Goal: Information Seeking & Learning: Understand process/instructions

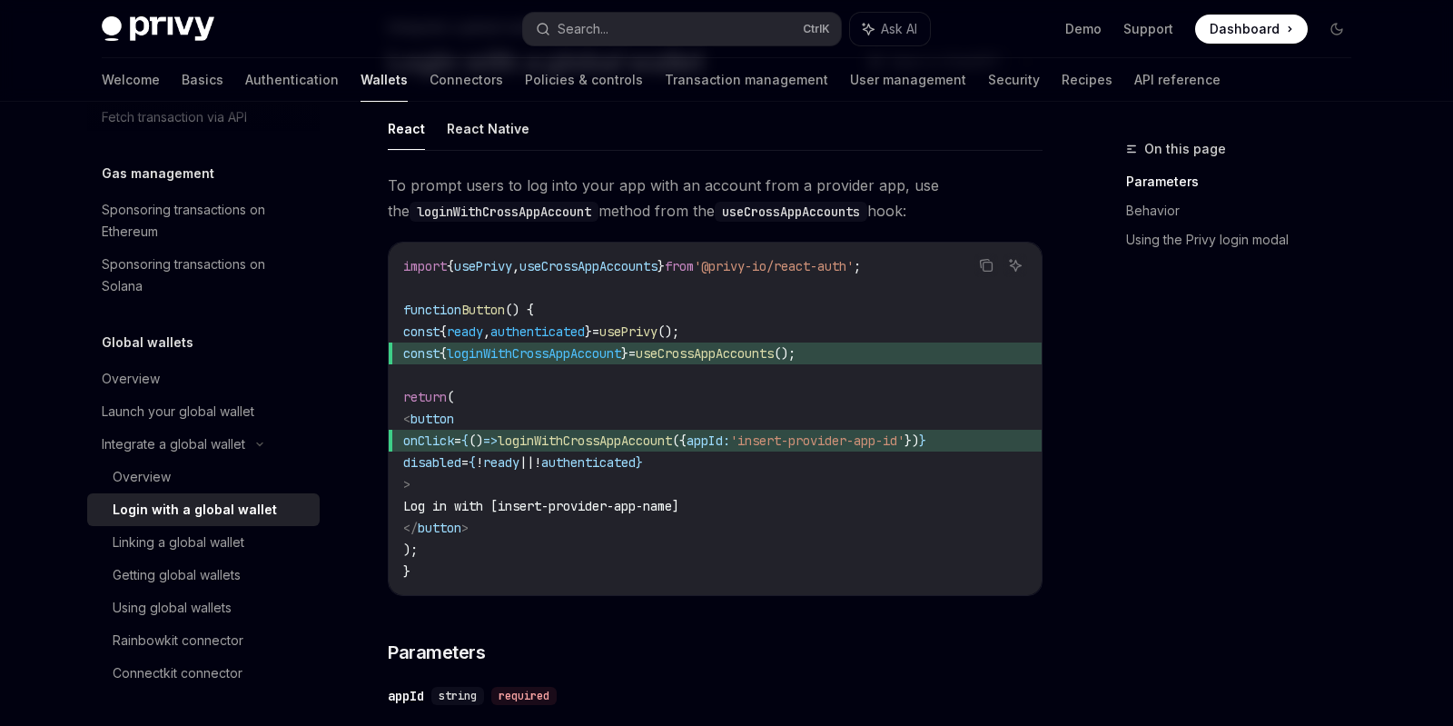
scroll to position [109, 0]
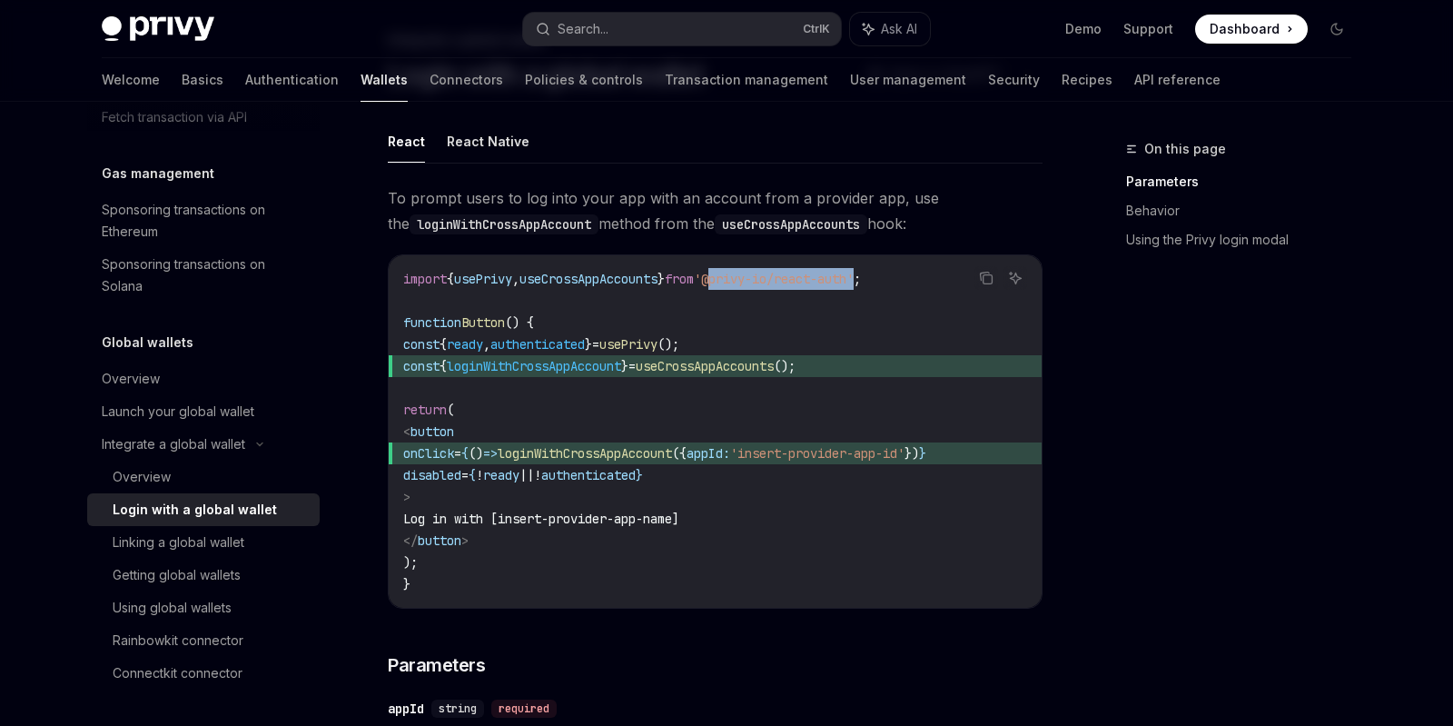
drag, startPoint x: 747, startPoint y: 276, endPoint x: 896, endPoint y: 280, distance: 149.9
click at [854, 280] on span "'@privy-io/react-auth'" at bounding box center [774, 279] width 160 height 16
copy span "@privy-io/react-auth"
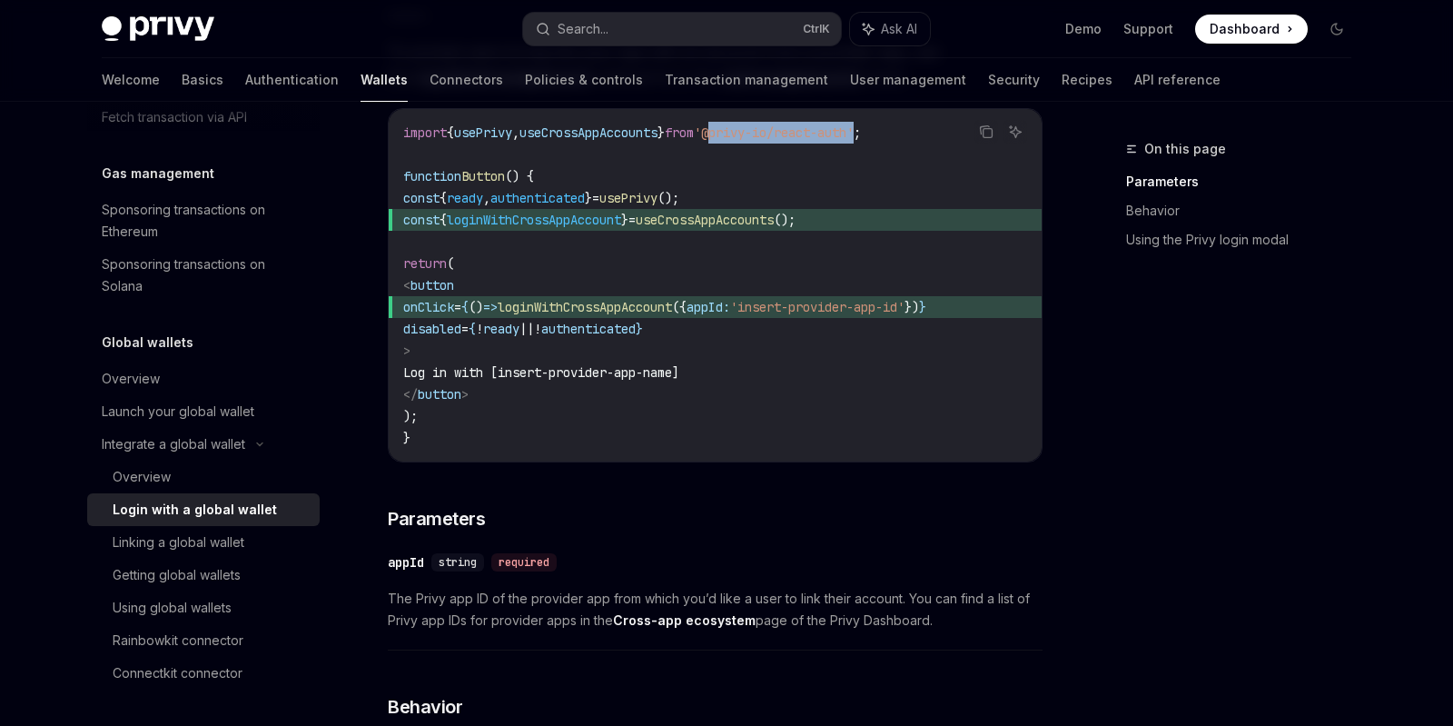
scroll to position [218, 0]
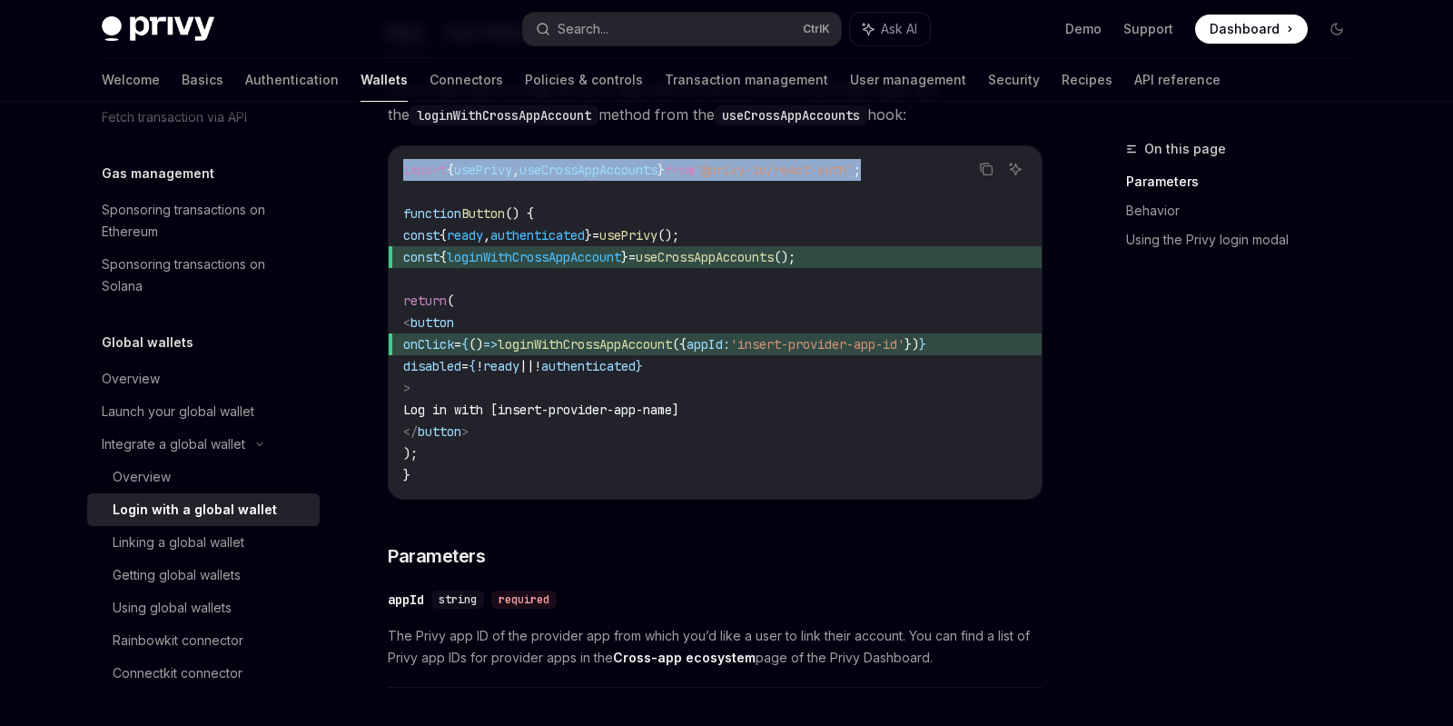
drag, startPoint x: 929, startPoint y: 169, endPoint x: 400, endPoint y: 157, distance: 529.6
click at [400, 157] on div "import { usePrivy , useCrossAppAccounts } from '@privy-io/react-auth' ; functio…" at bounding box center [715, 322] width 653 height 352
copy span "import { usePrivy , useCrossAppAccounts } from '@privy-io/react-auth' ;"
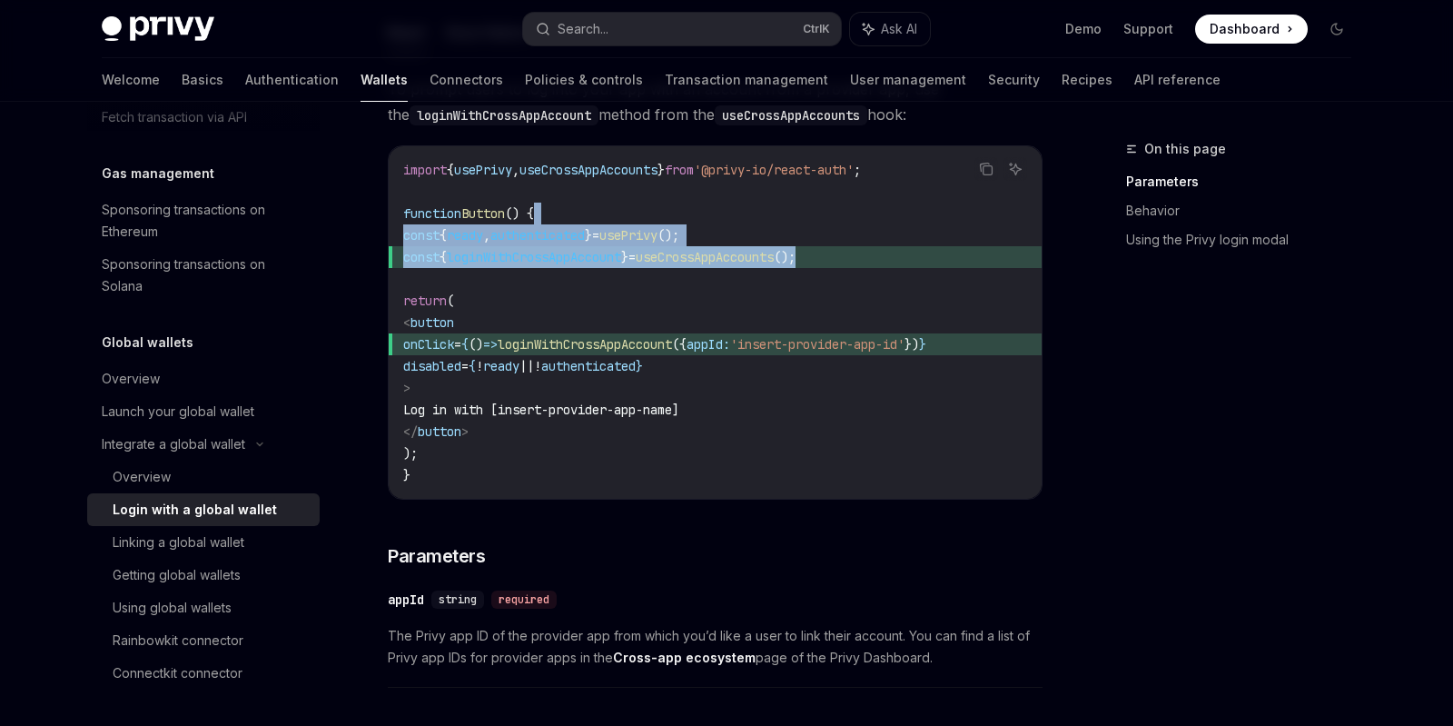
drag, startPoint x: 886, startPoint y: 262, endPoint x: 860, endPoint y: 216, distance: 52.0
click at [860, 216] on code "import { usePrivy , useCrossAppAccounts } from '@privy-io/react-auth' ; functio…" at bounding box center [715, 322] width 624 height 327
copy code "const { ready , authenticated } = usePrivy (); const { loginWithCrossAppAccount…"
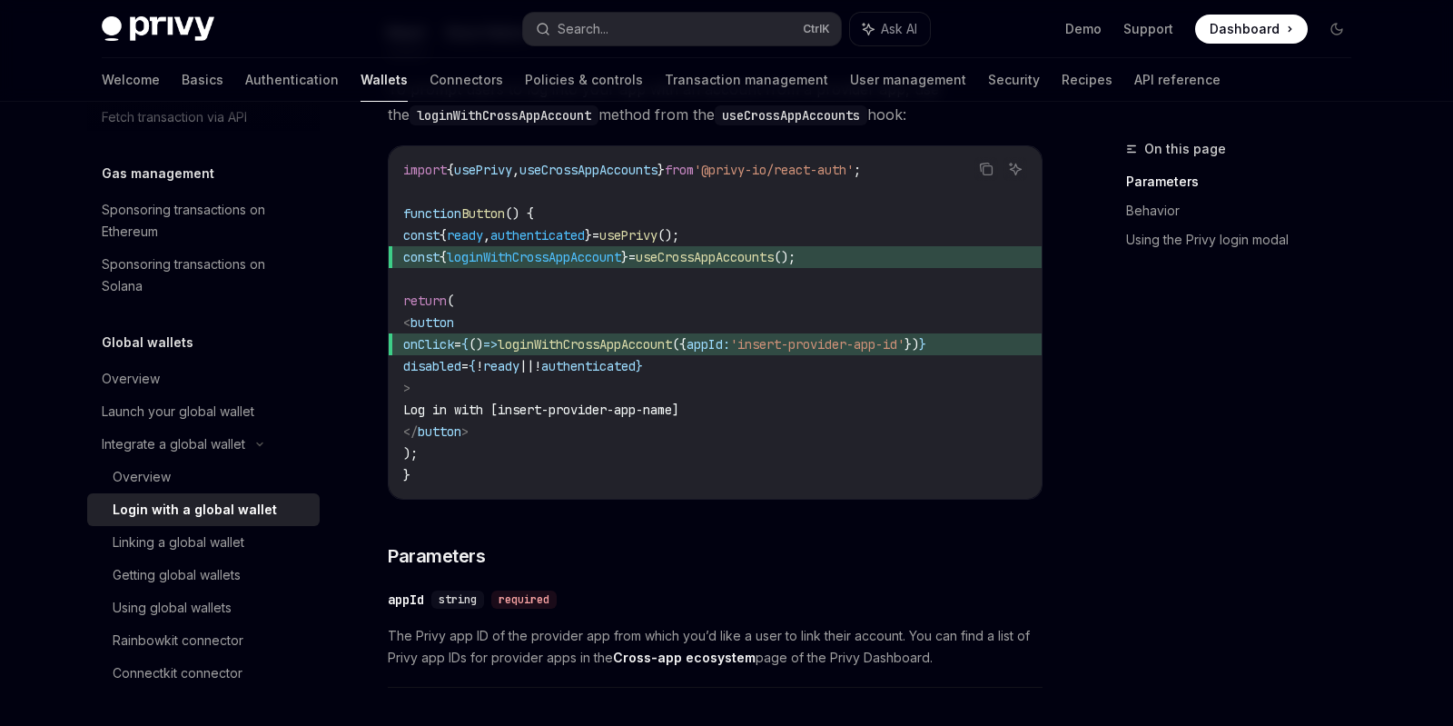
click at [668, 337] on span "loginWithCrossAppAccount" at bounding box center [585, 344] width 174 height 16
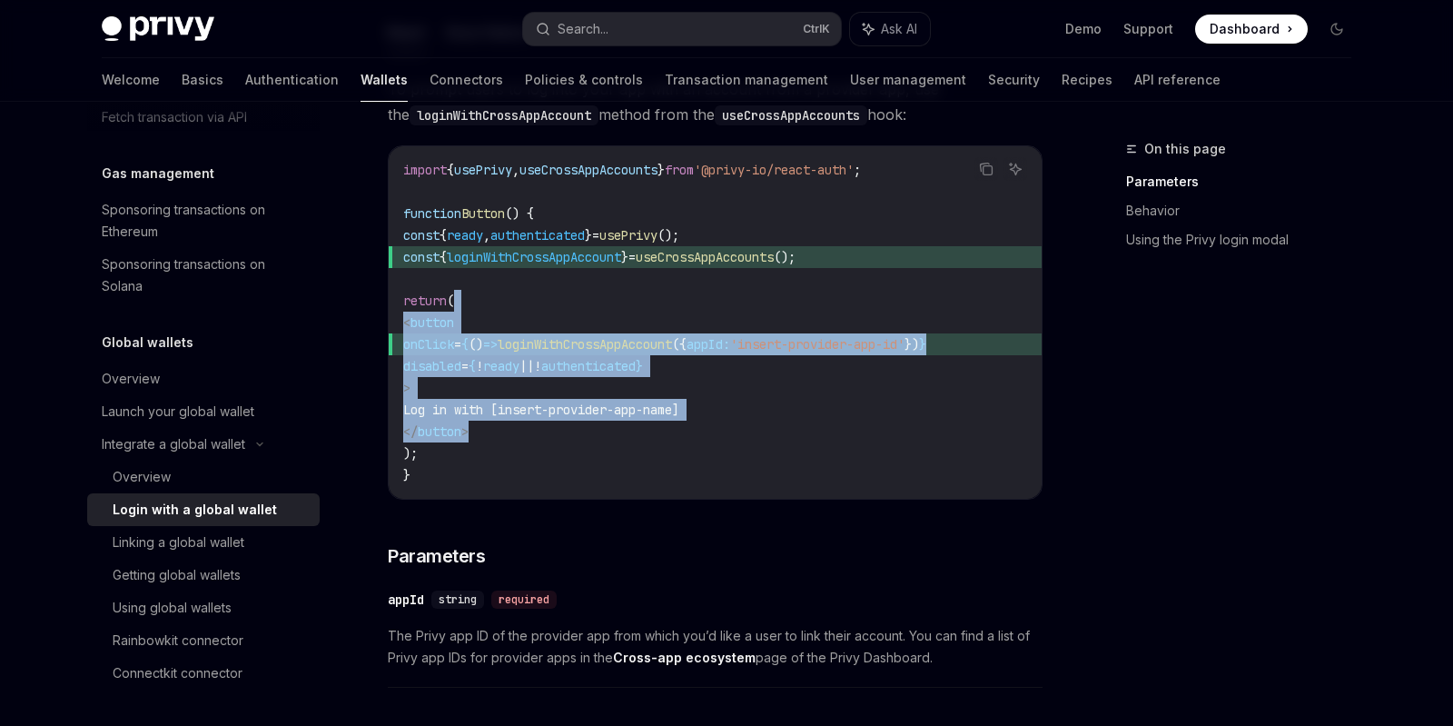
drag, startPoint x: 516, startPoint y: 429, endPoint x: 526, endPoint y: 298, distance: 131.2
click at [526, 298] on code "import { usePrivy , useCrossAppAccounts } from '@privy-io/react-auth' ; functio…" at bounding box center [715, 322] width 624 height 327
copy code "< button onClick = { () => loginWithCrossAppAccount ({ appId: 'insert-provider-…"
click at [526, 298] on code "import { usePrivy , useCrossAppAccounts } from '@privy-io/react-auth' ; functio…" at bounding box center [715, 322] width 624 height 327
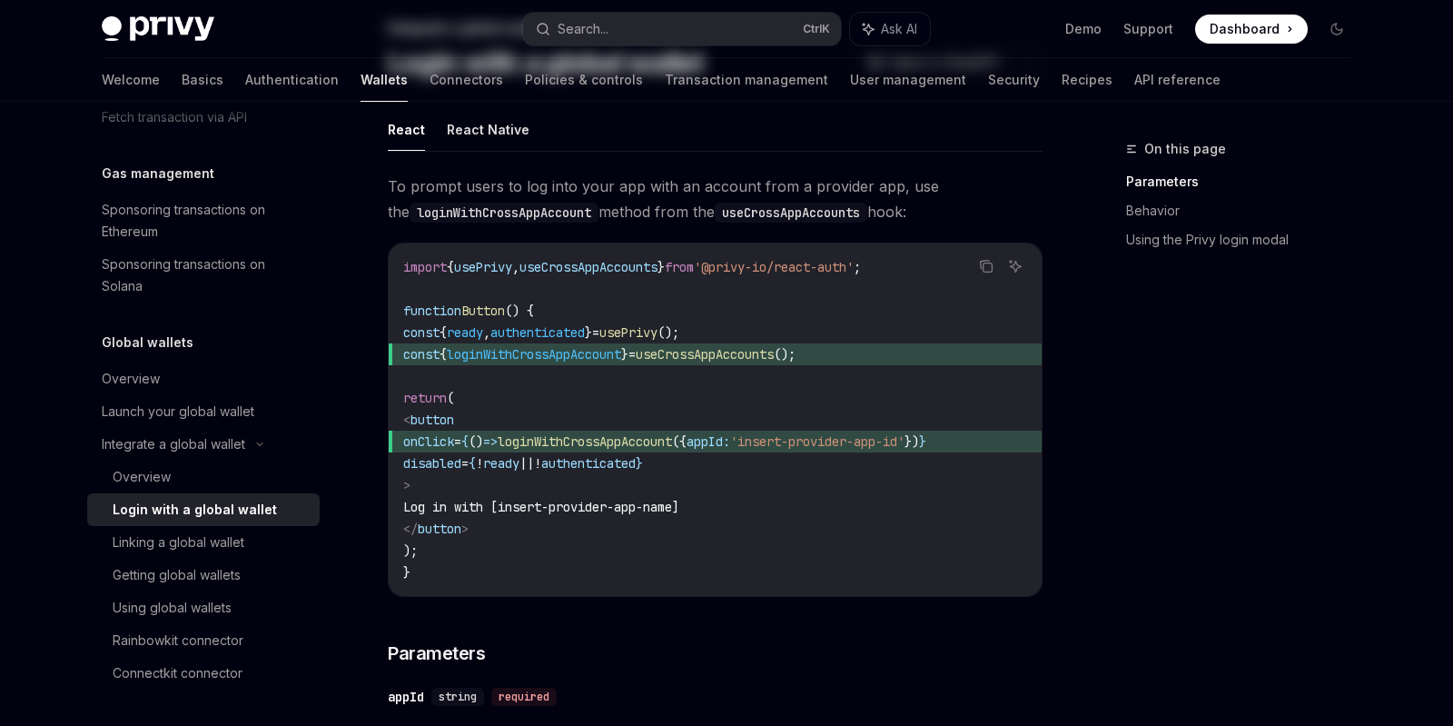
scroll to position [0, 0]
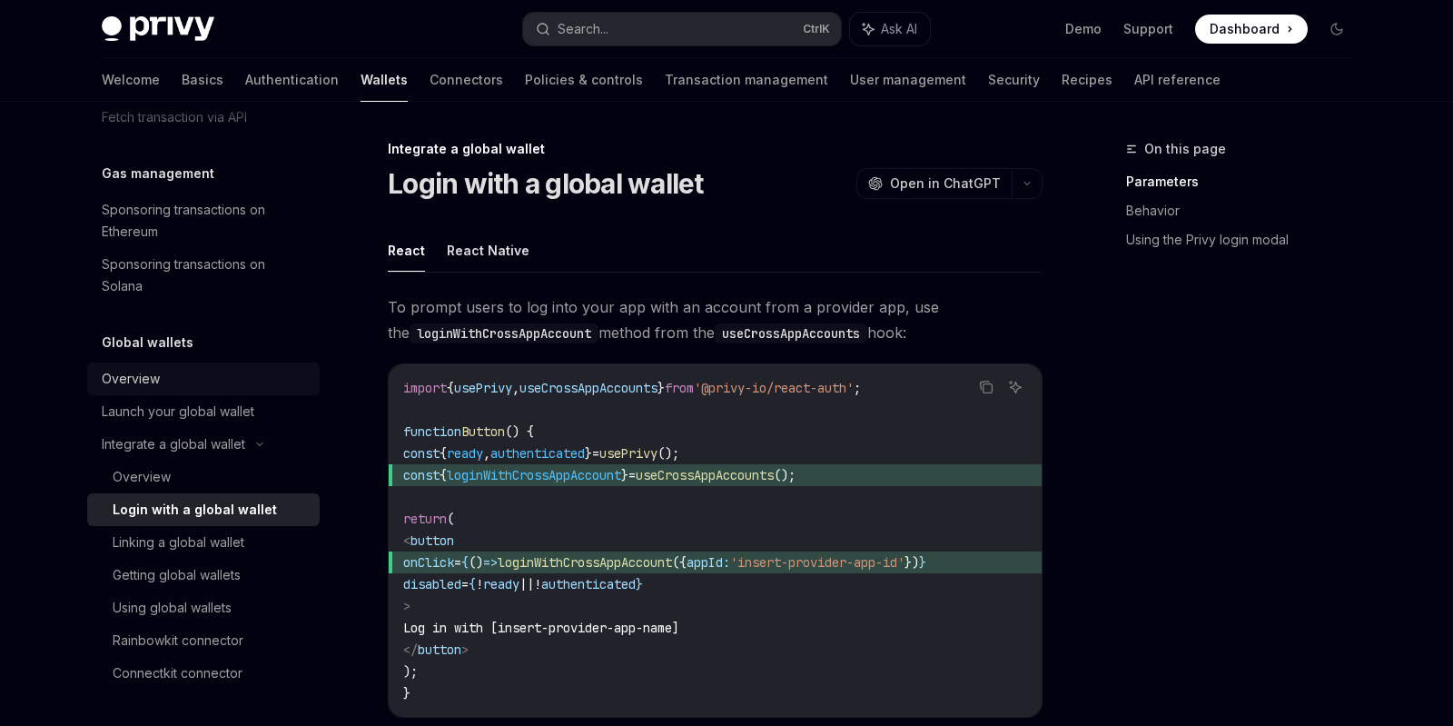
click at [152, 381] on div "Overview" at bounding box center [131, 379] width 58 height 22
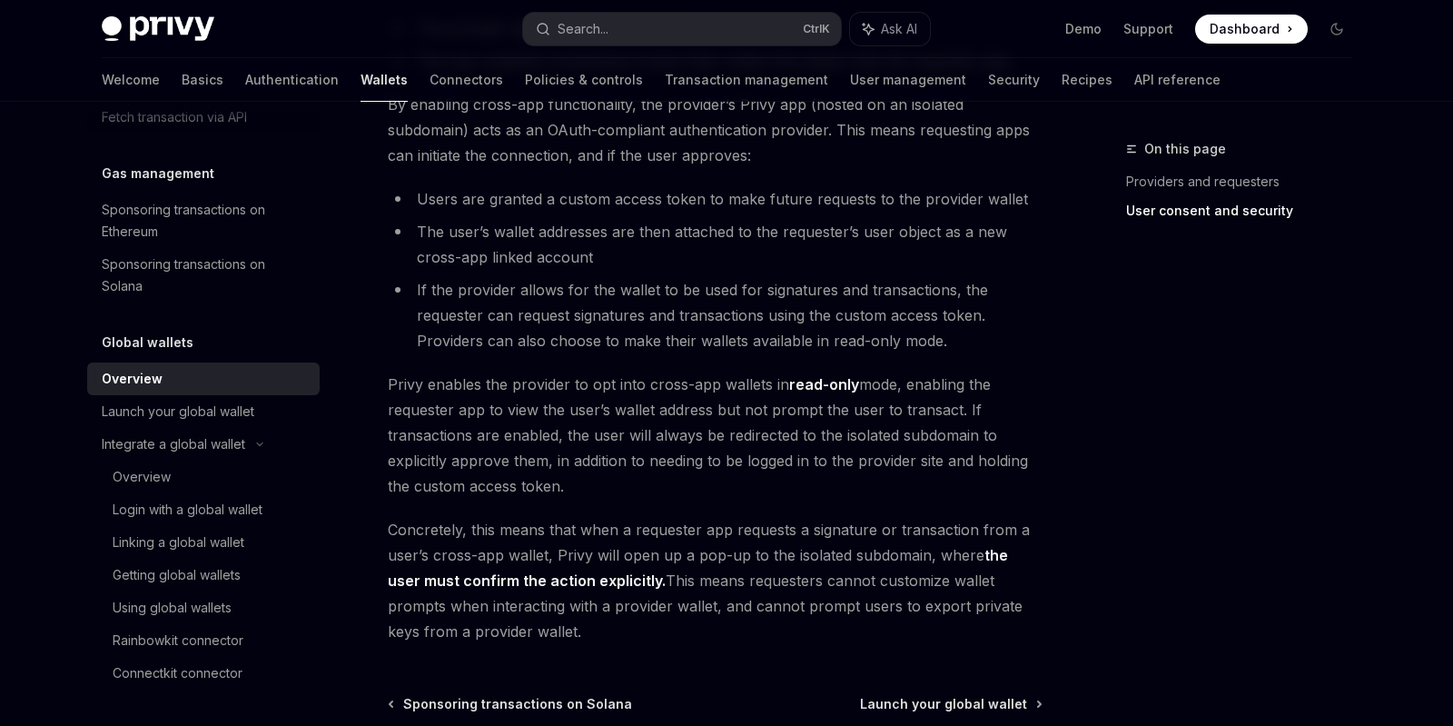
scroll to position [1576, 0]
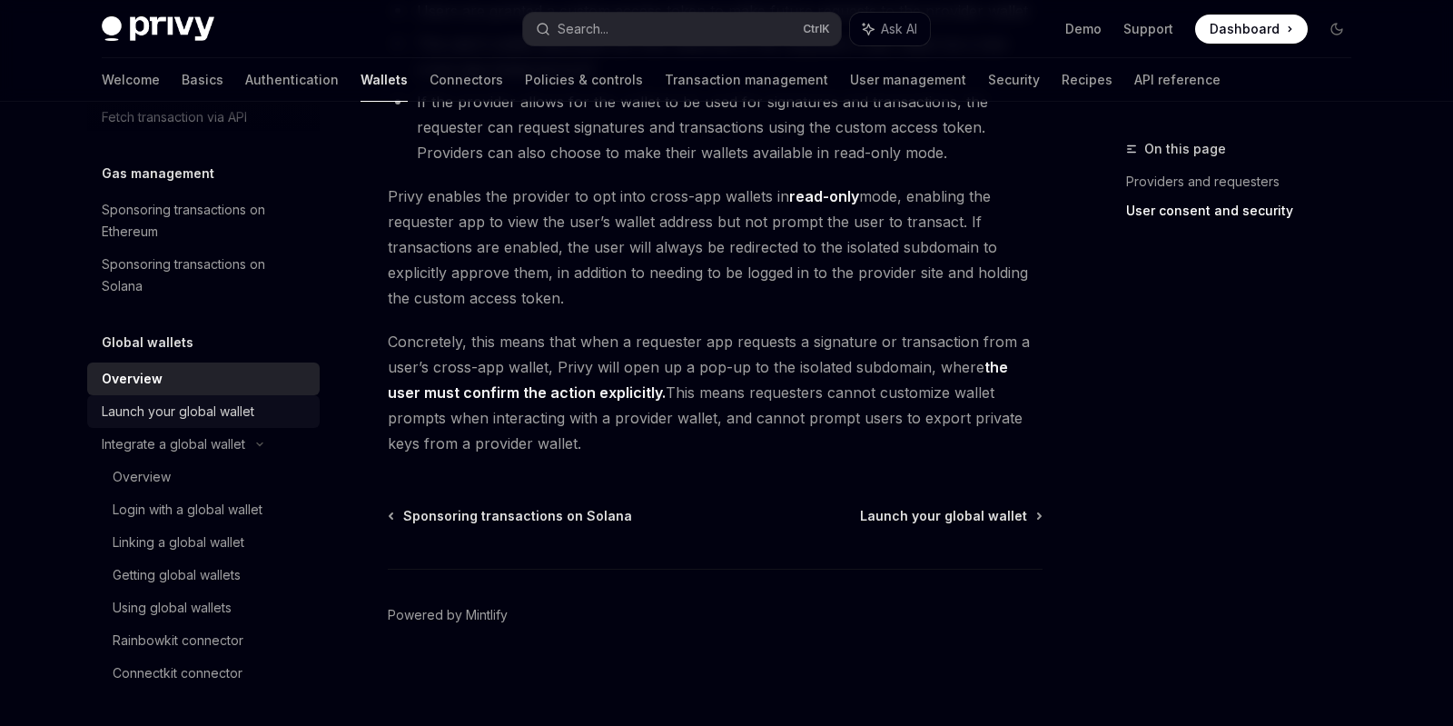
click at [213, 418] on div "Launch your global wallet" at bounding box center [178, 412] width 153 height 22
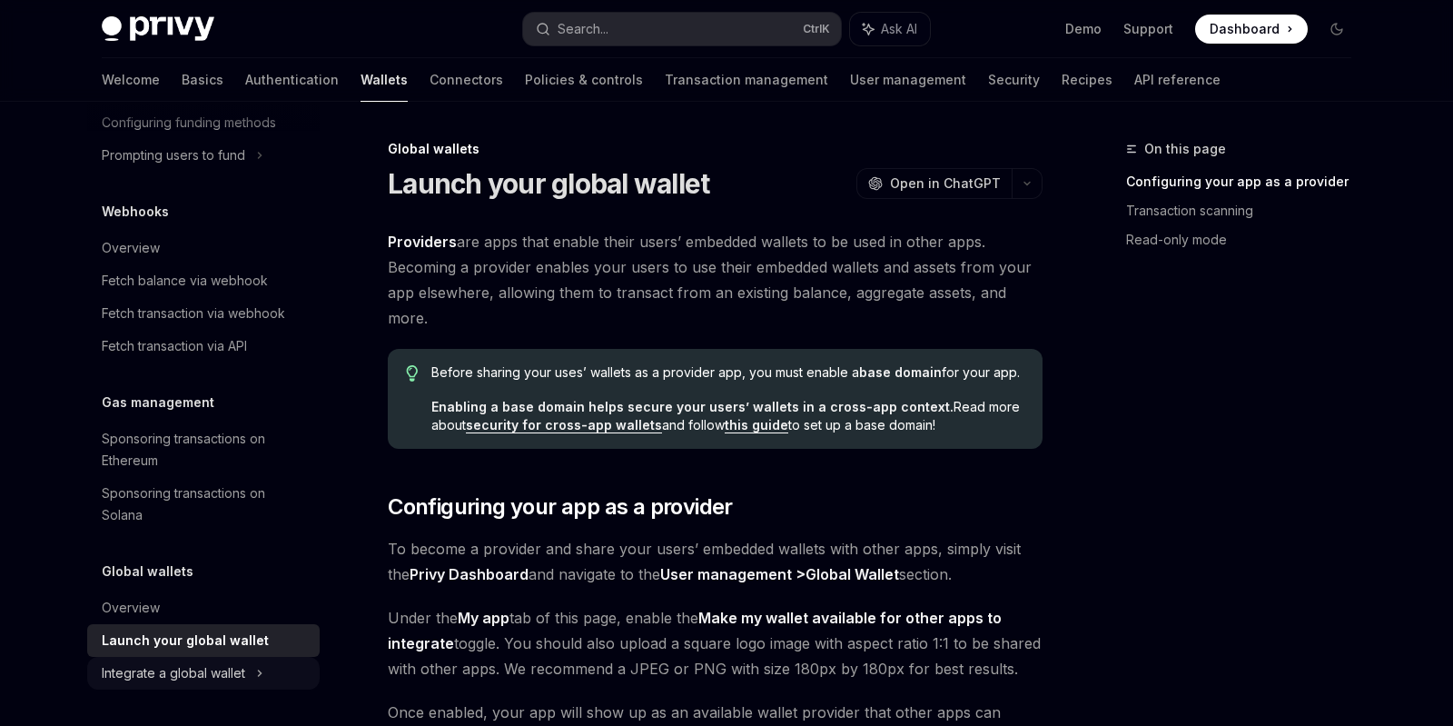
scroll to position [846, 0]
click at [198, 642] on div "Launch your global wallet" at bounding box center [185, 640] width 167 height 22
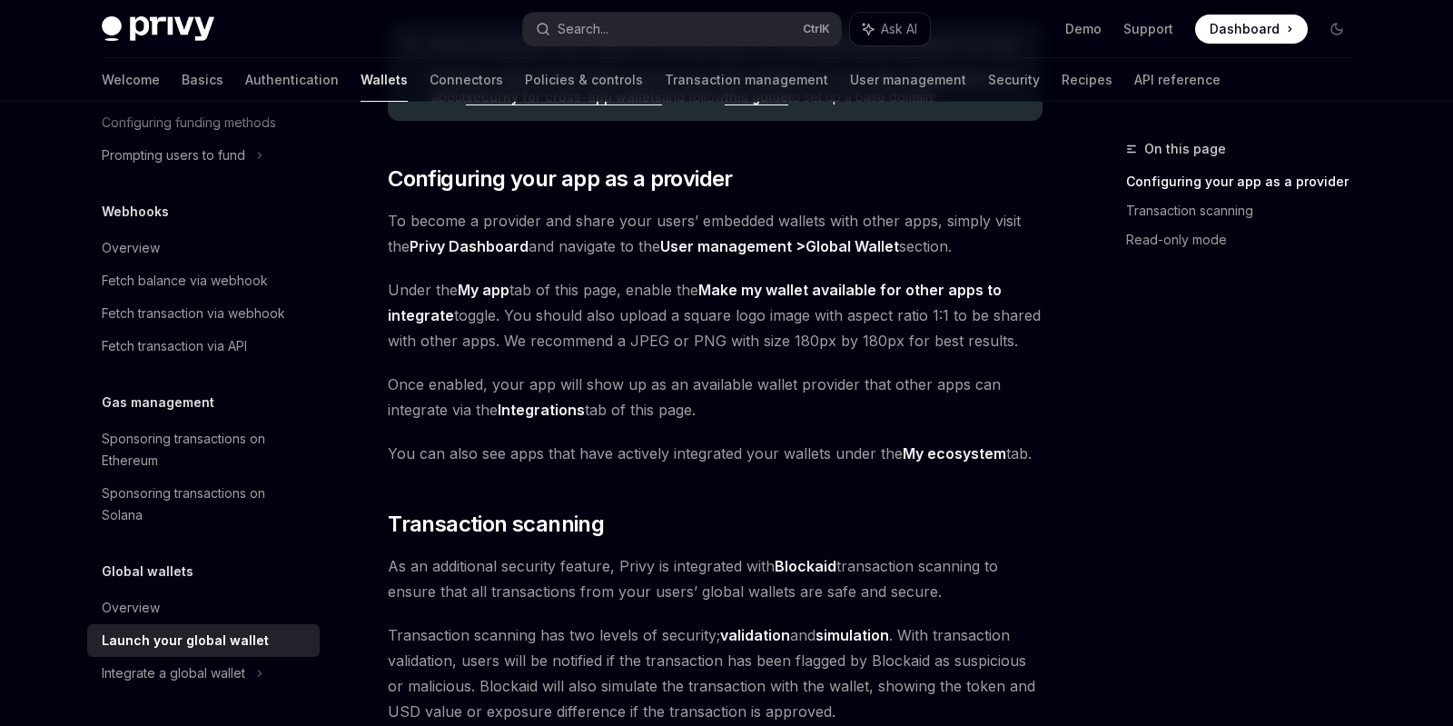
scroll to position [286, 0]
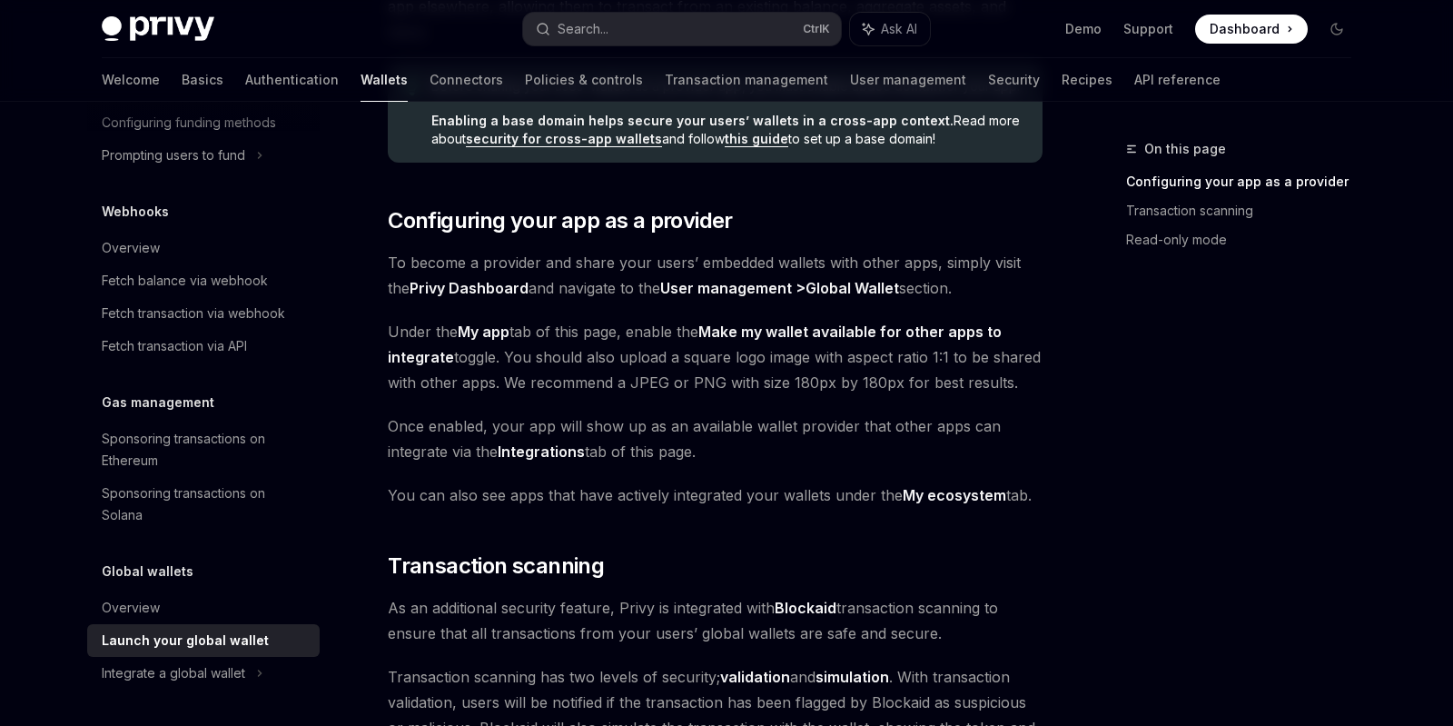
click at [561, 460] on link "Integrations" at bounding box center [541, 451] width 87 height 19
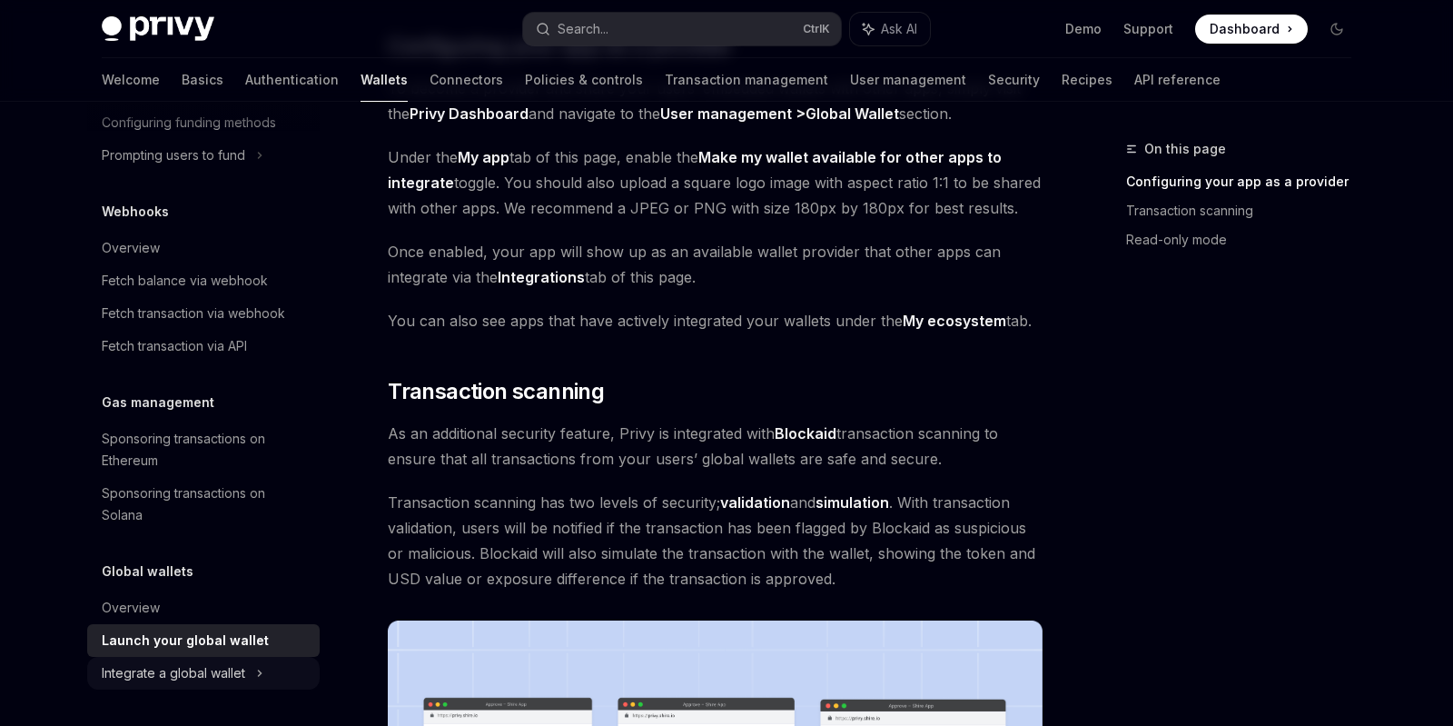
scroll to position [504, 0]
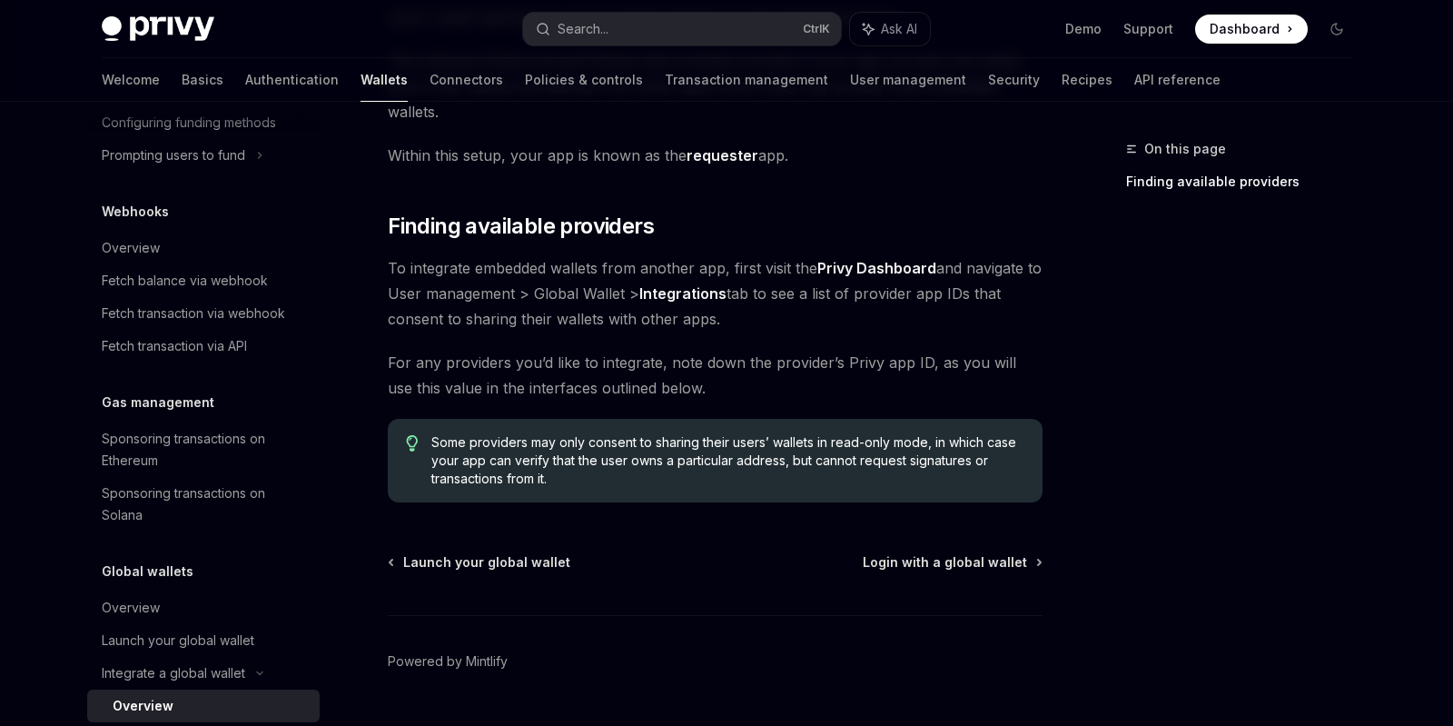
scroll to position [271, 0]
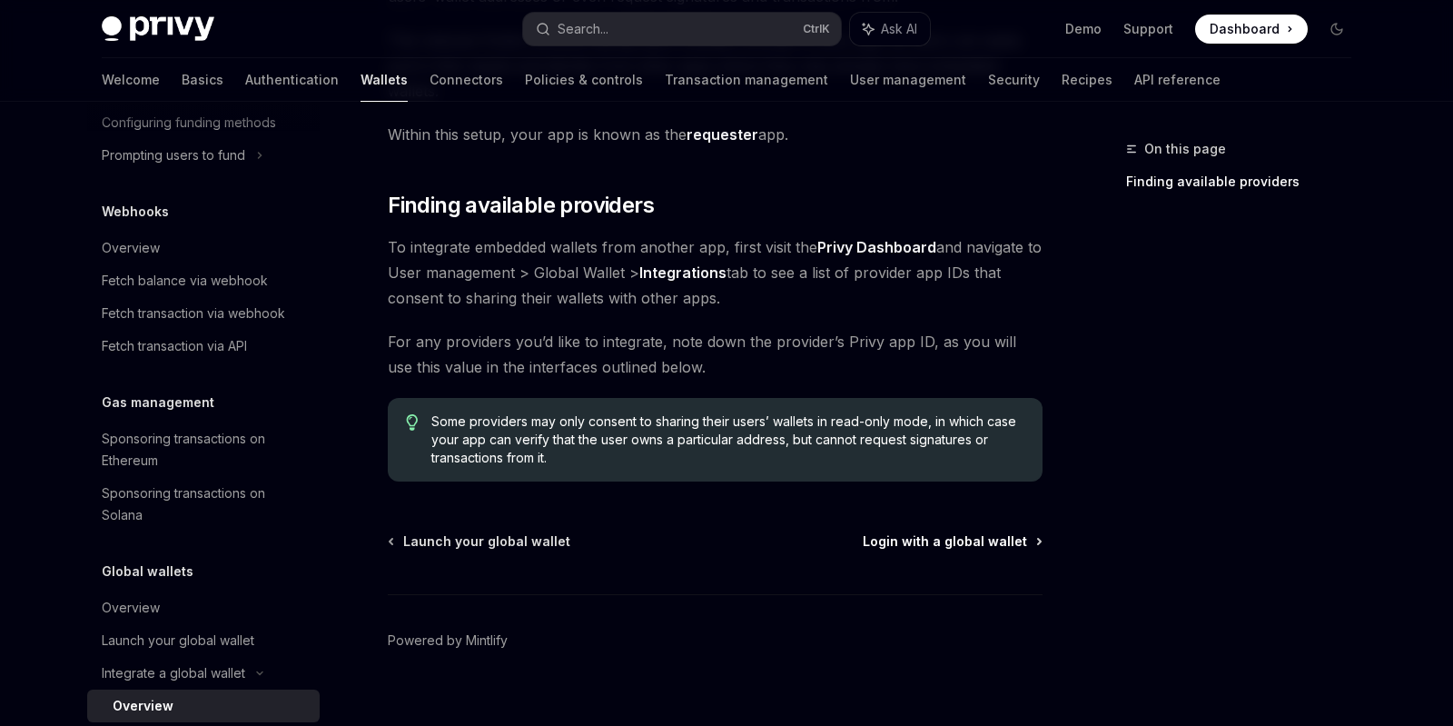
click at [987, 532] on span "Login with a global wallet" at bounding box center [945, 541] width 164 height 18
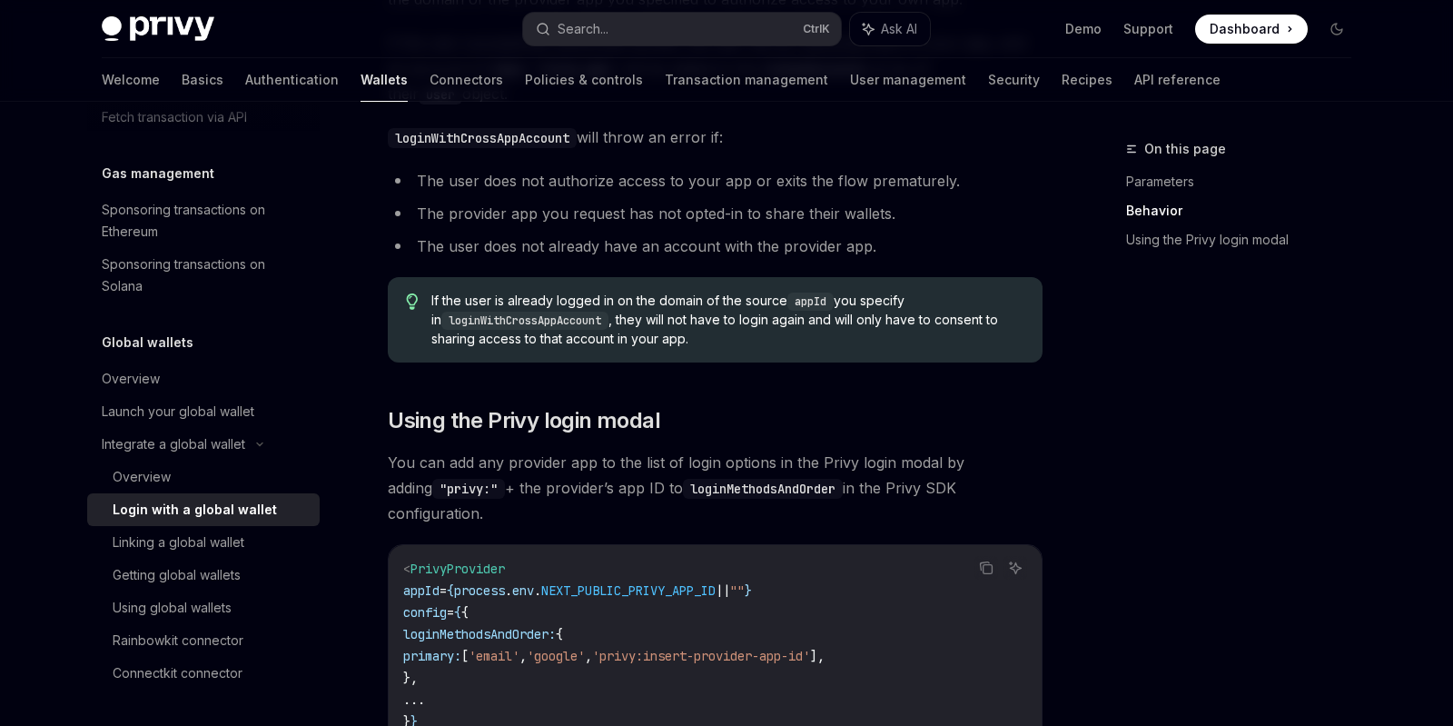
scroll to position [1347, 0]
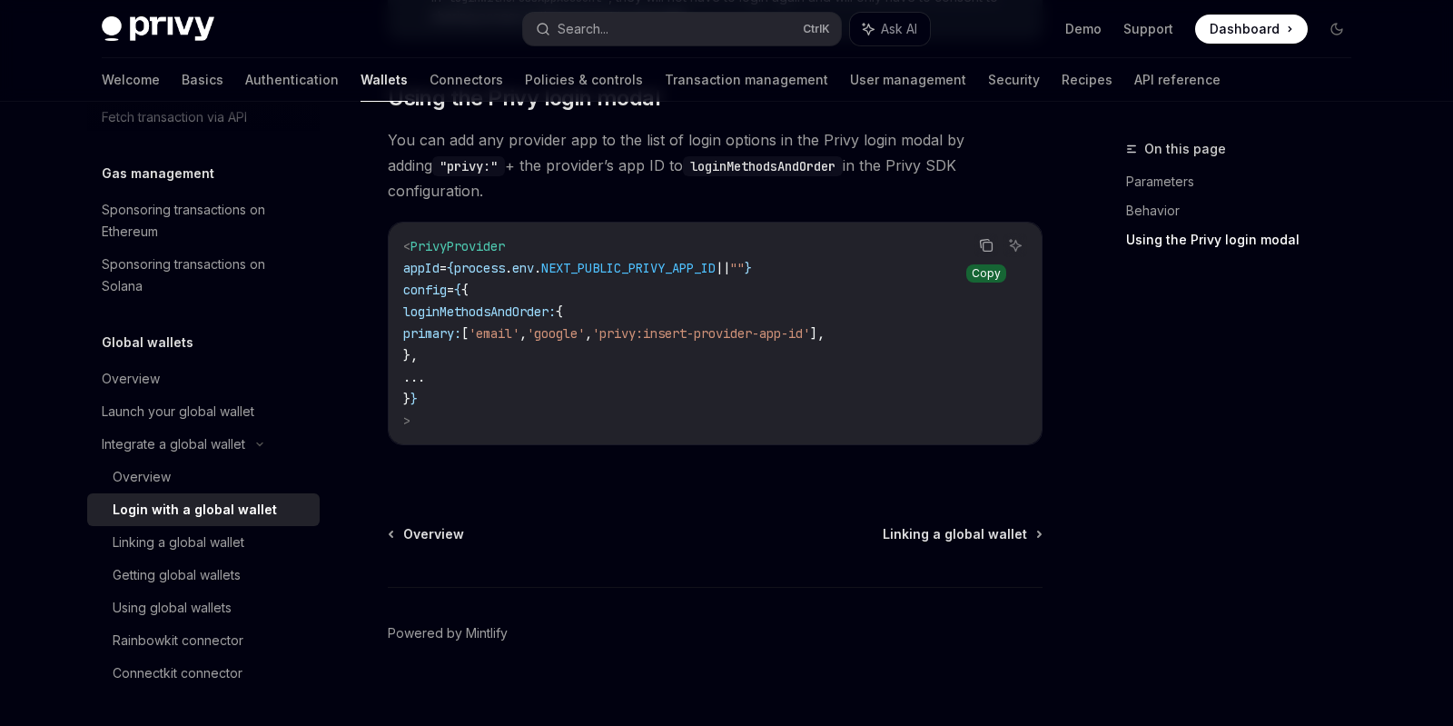
click at [984, 243] on icon "Copy the contents from the code block" at bounding box center [988, 247] width 9 height 9
click at [1094, 26] on link "Demo" at bounding box center [1083, 29] width 36 height 18
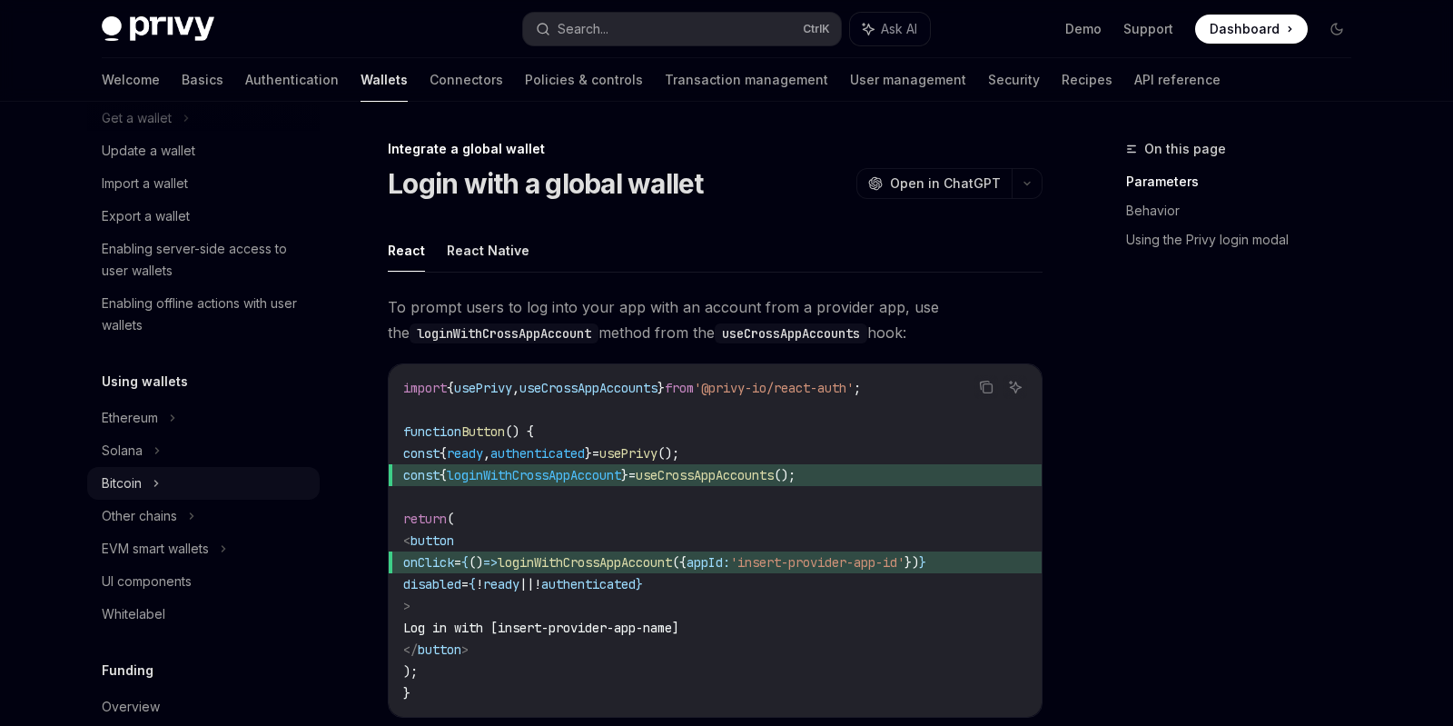
scroll to position [0, 0]
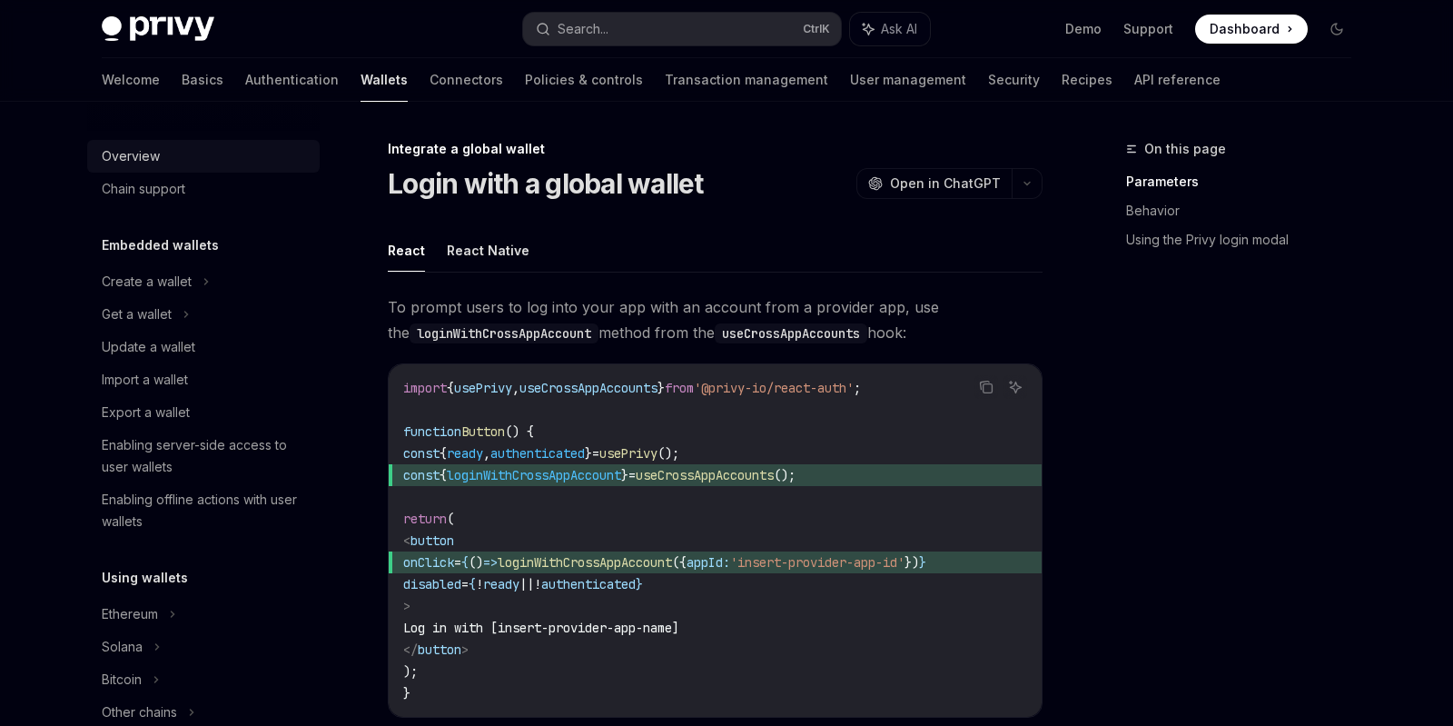
click at [154, 160] on div "Overview" at bounding box center [131, 156] width 58 height 22
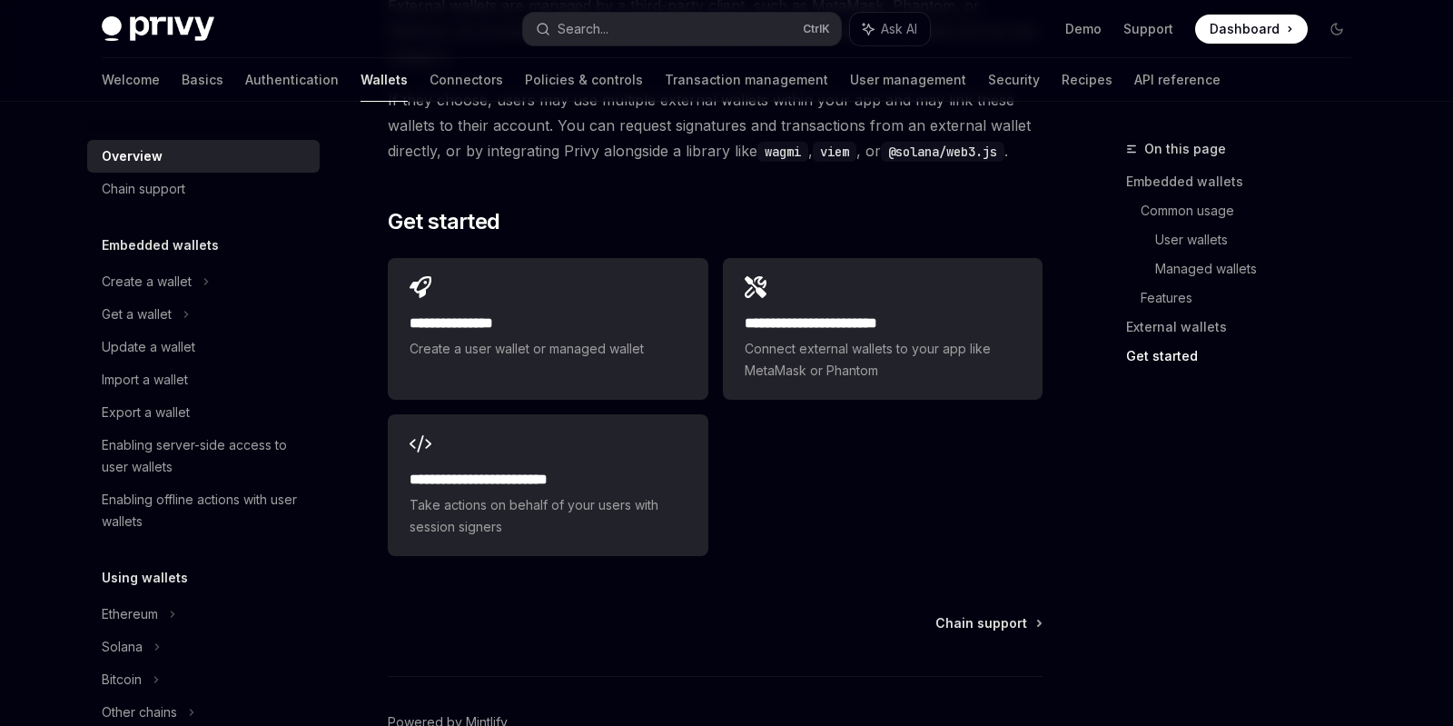
scroll to position [2890, 0]
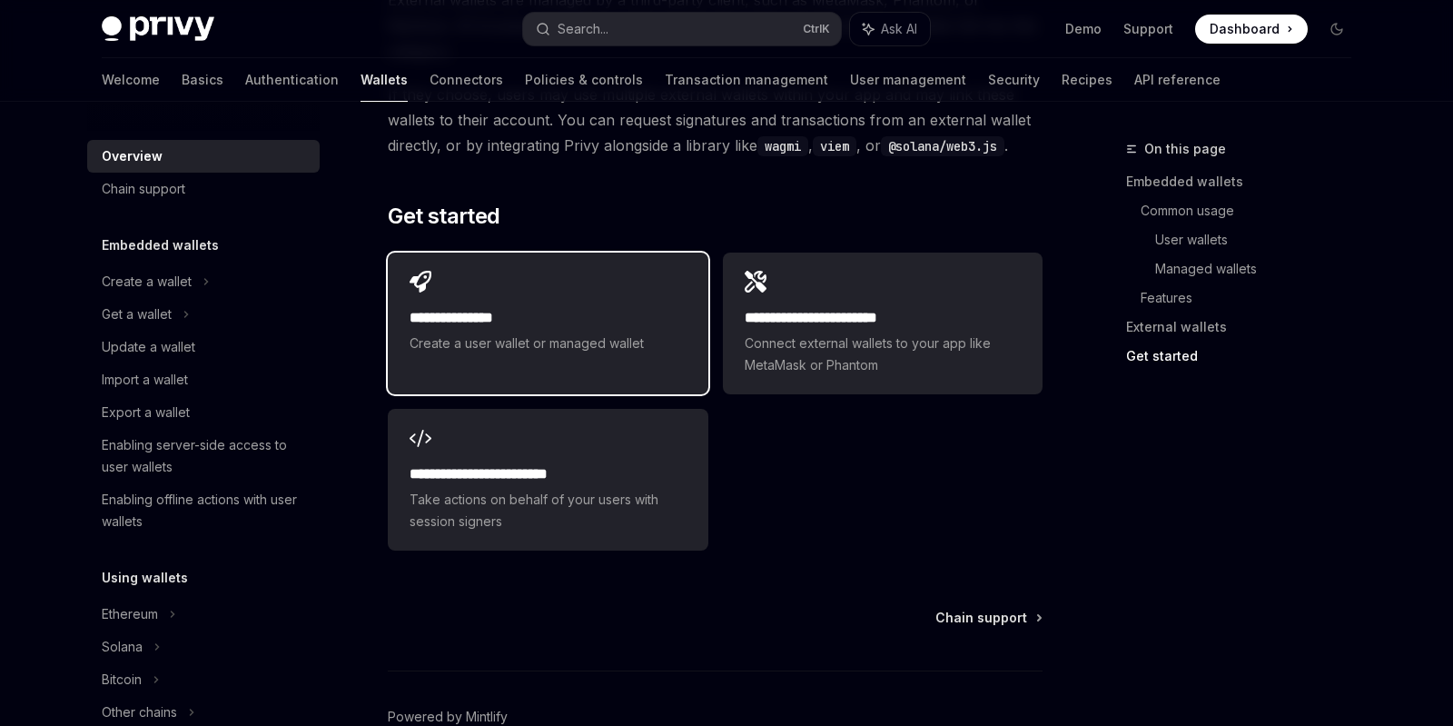
click at [573, 332] on span "Create a user wallet or managed wallet" at bounding box center [548, 343] width 276 height 22
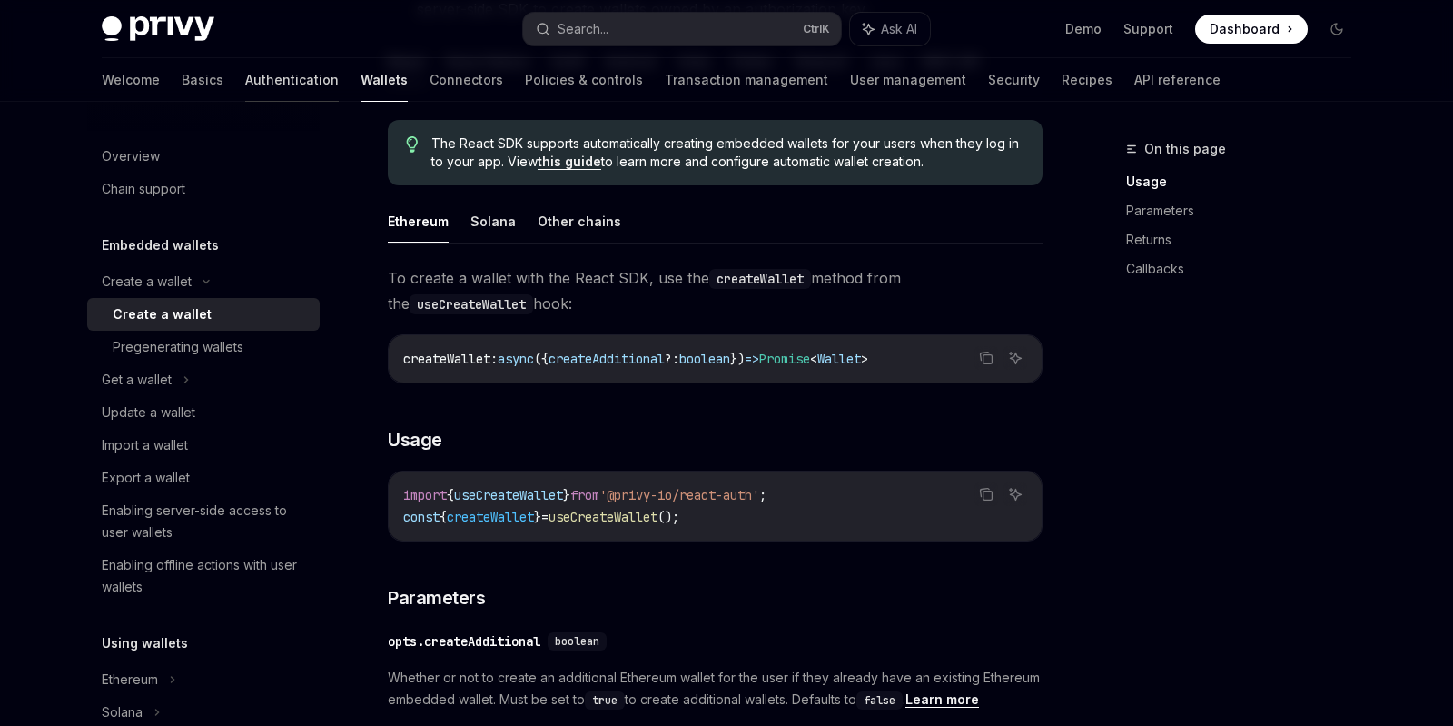
click at [245, 82] on link "Authentication" at bounding box center [292, 80] width 94 height 44
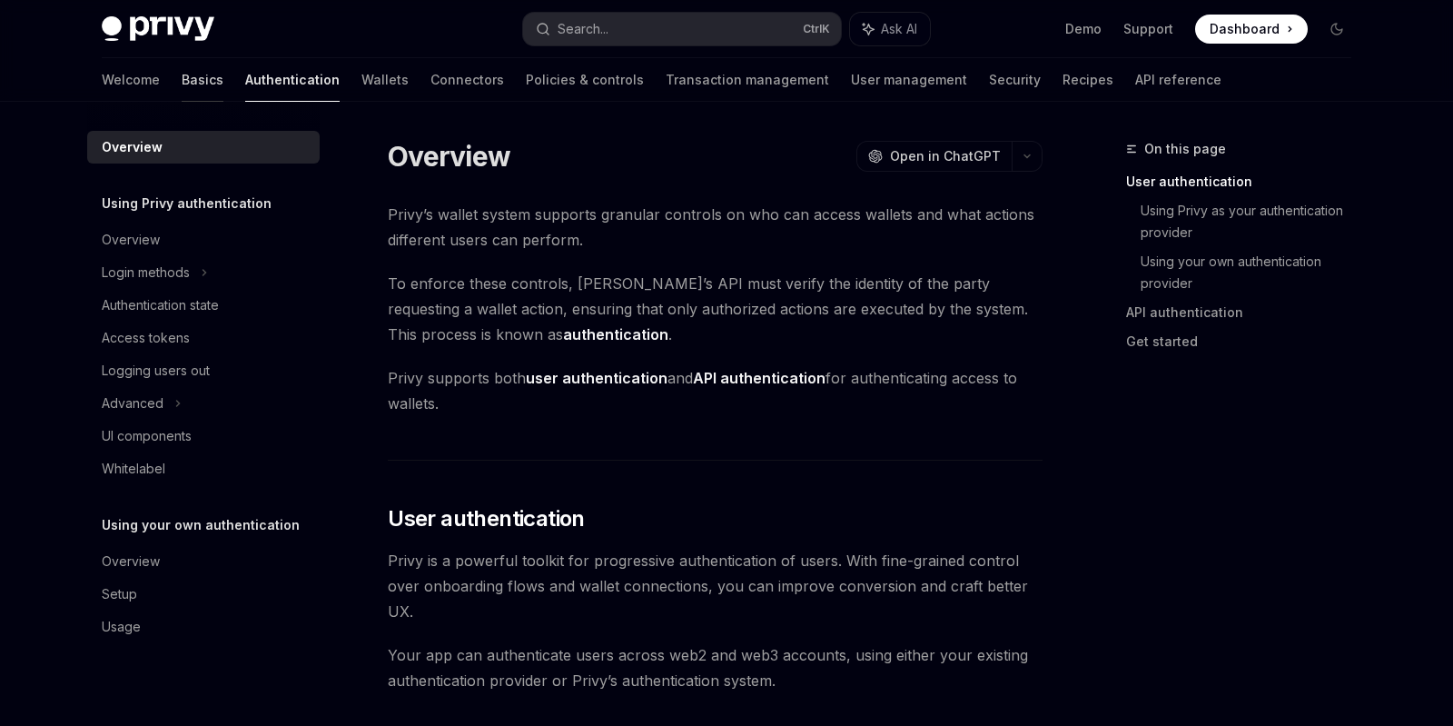
click at [182, 90] on link "Basics" at bounding box center [203, 80] width 42 height 44
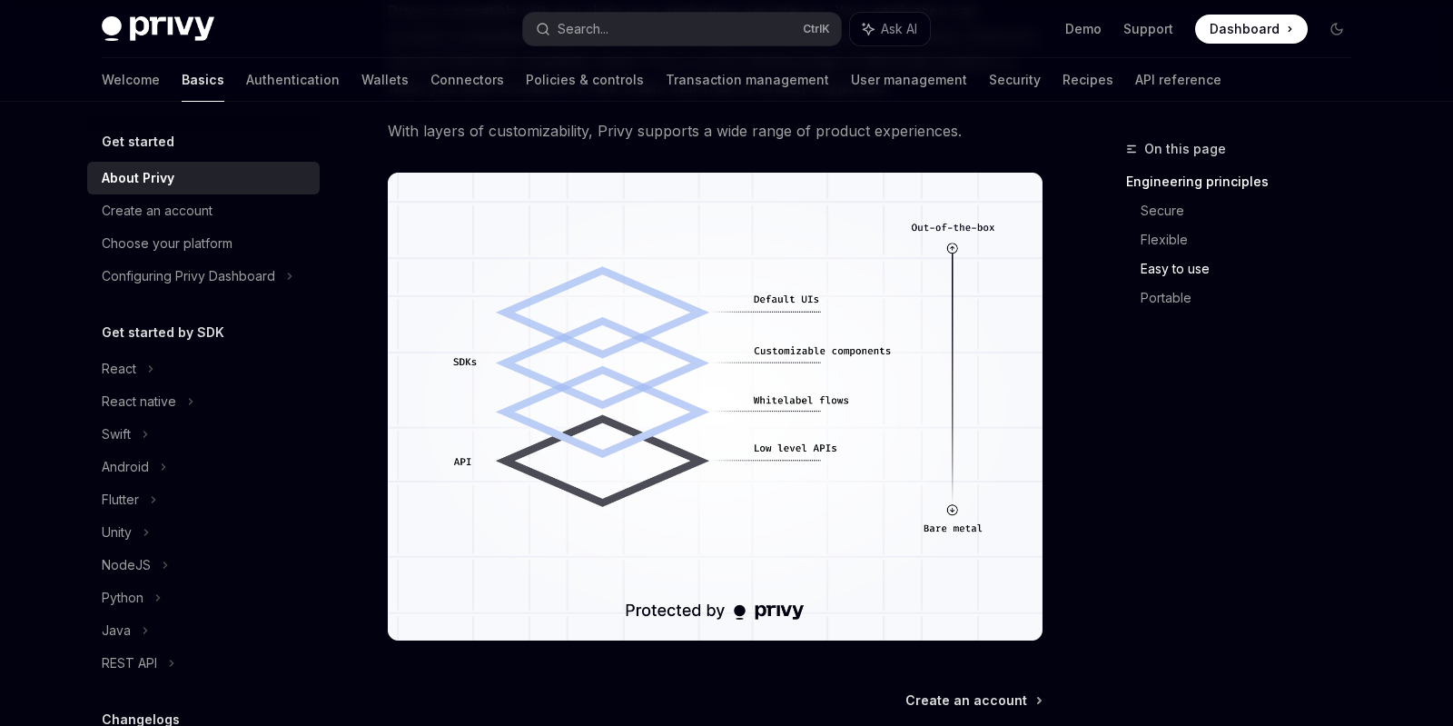
scroll to position [1214, 0]
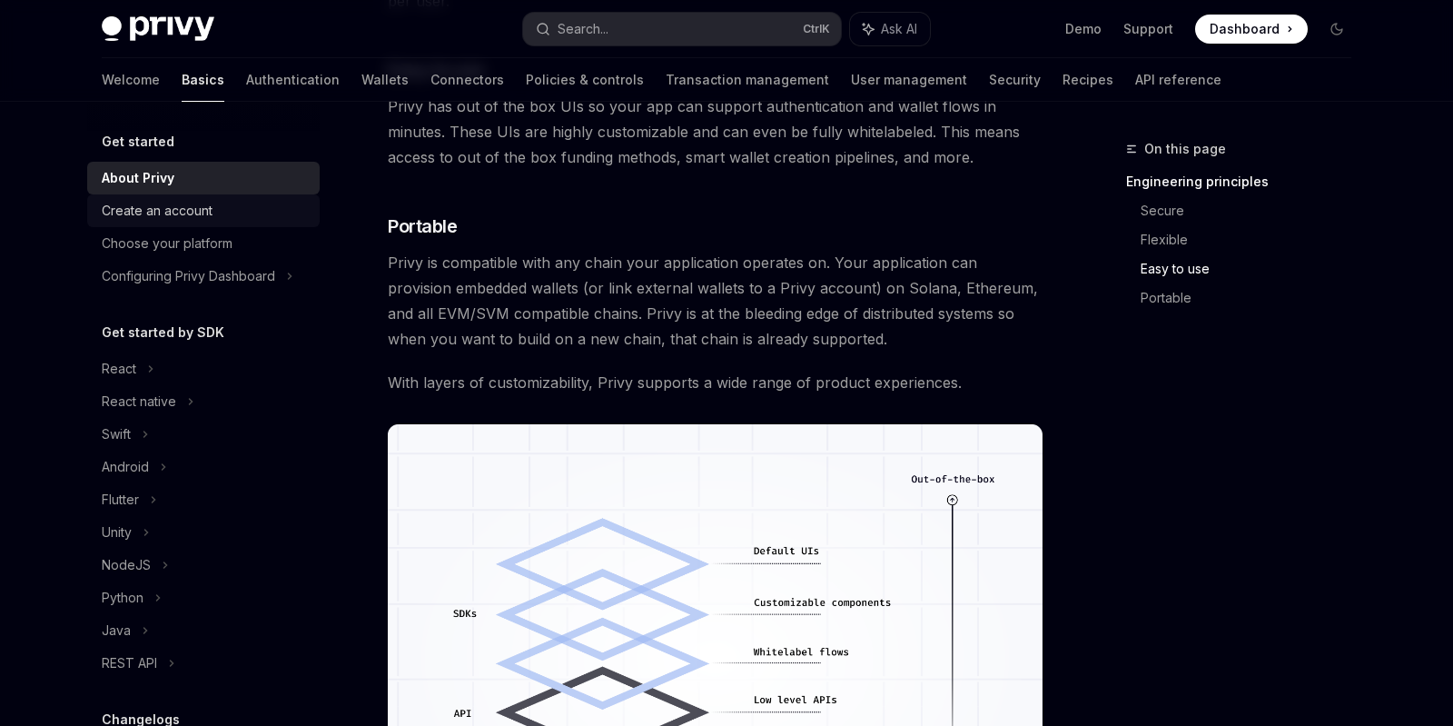
click at [173, 213] on div "Create an account" at bounding box center [157, 211] width 111 height 22
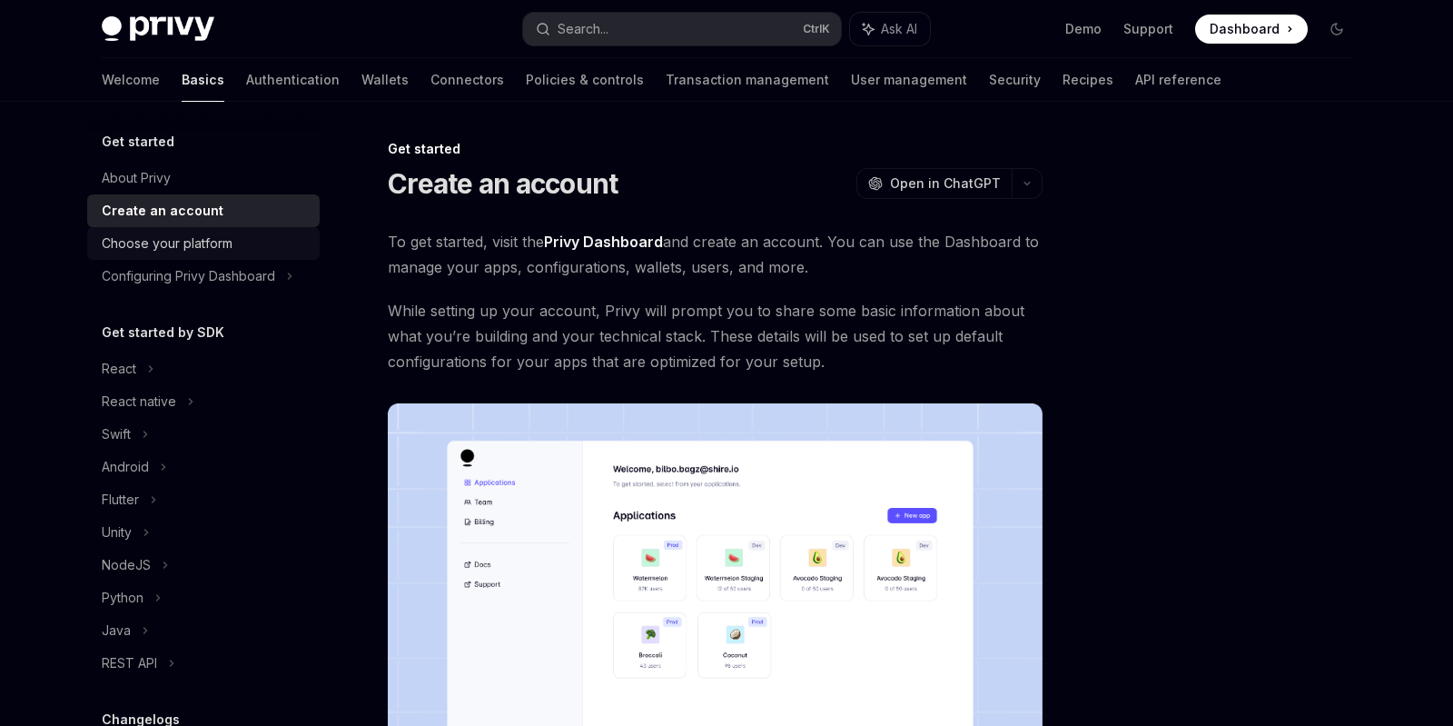
click at [212, 244] on div "Choose your platform" at bounding box center [167, 244] width 131 height 22
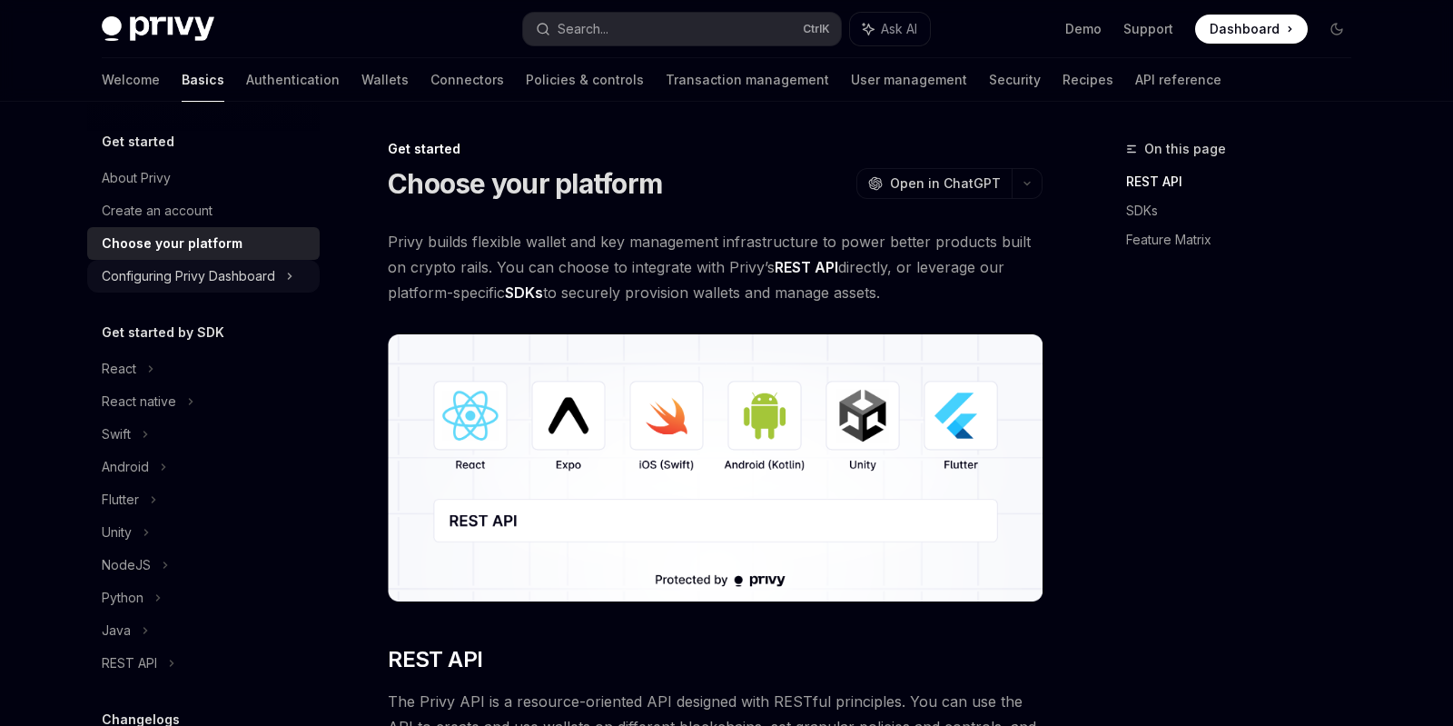
click at [226, 280] on div "Configuring Privy Dashboard" at bounding box center [188, 276] width 173 height 22
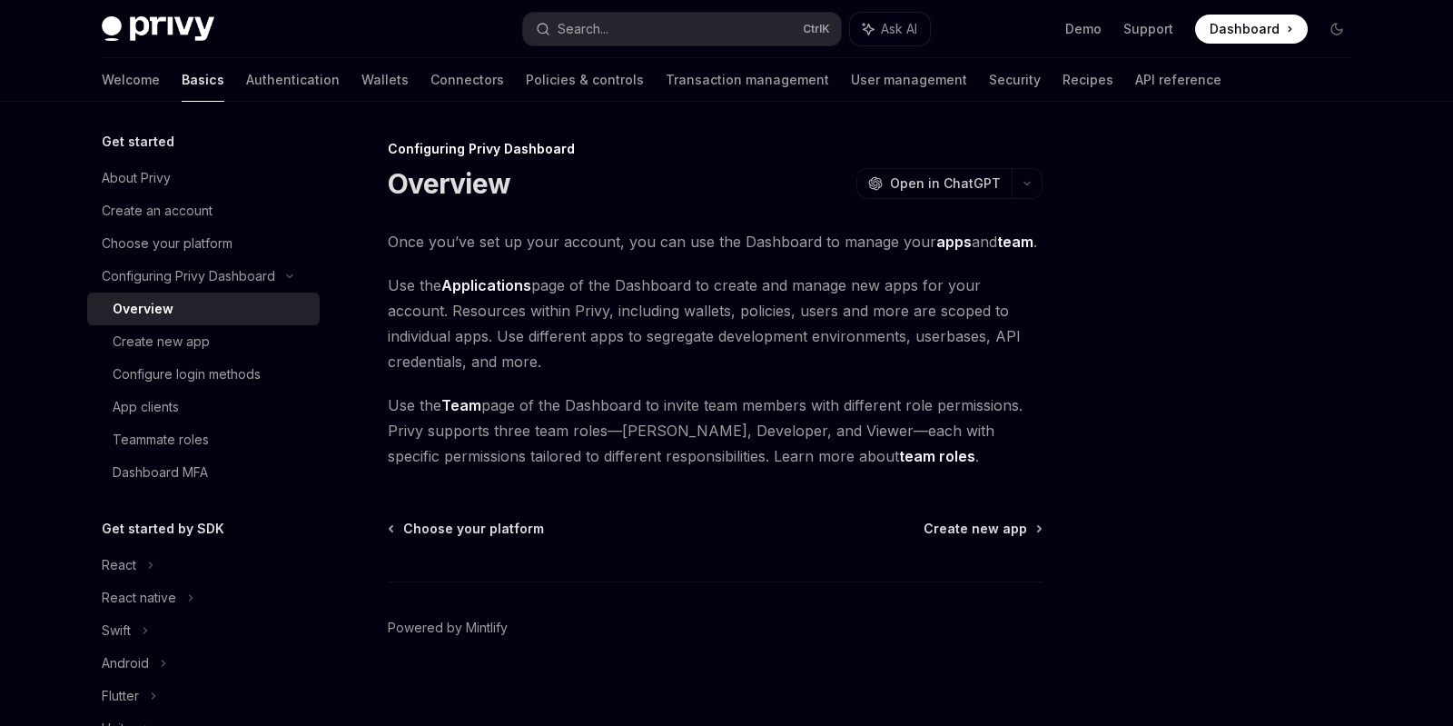
scroll to position [13, 0]
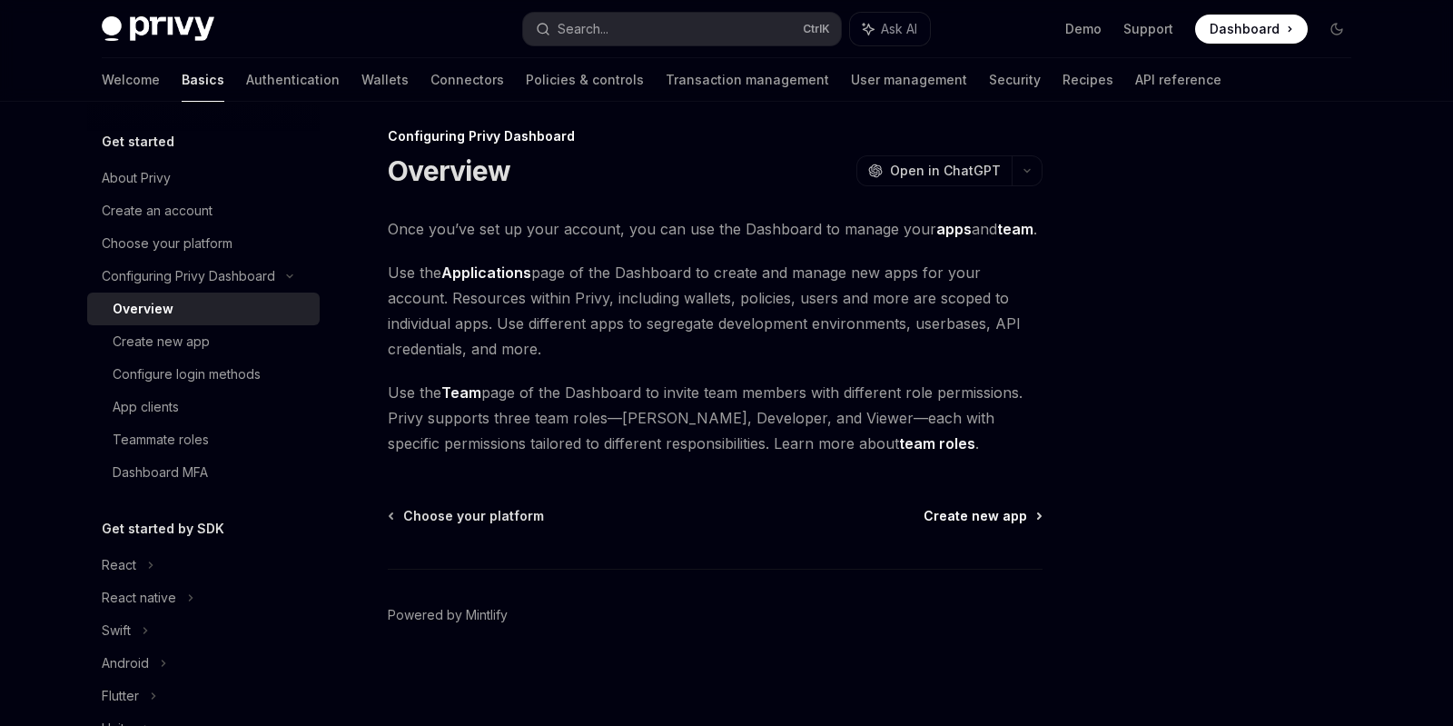
click at [994, 520] on span "Create new app" at bounding box center [976, 516] width 104 height 18
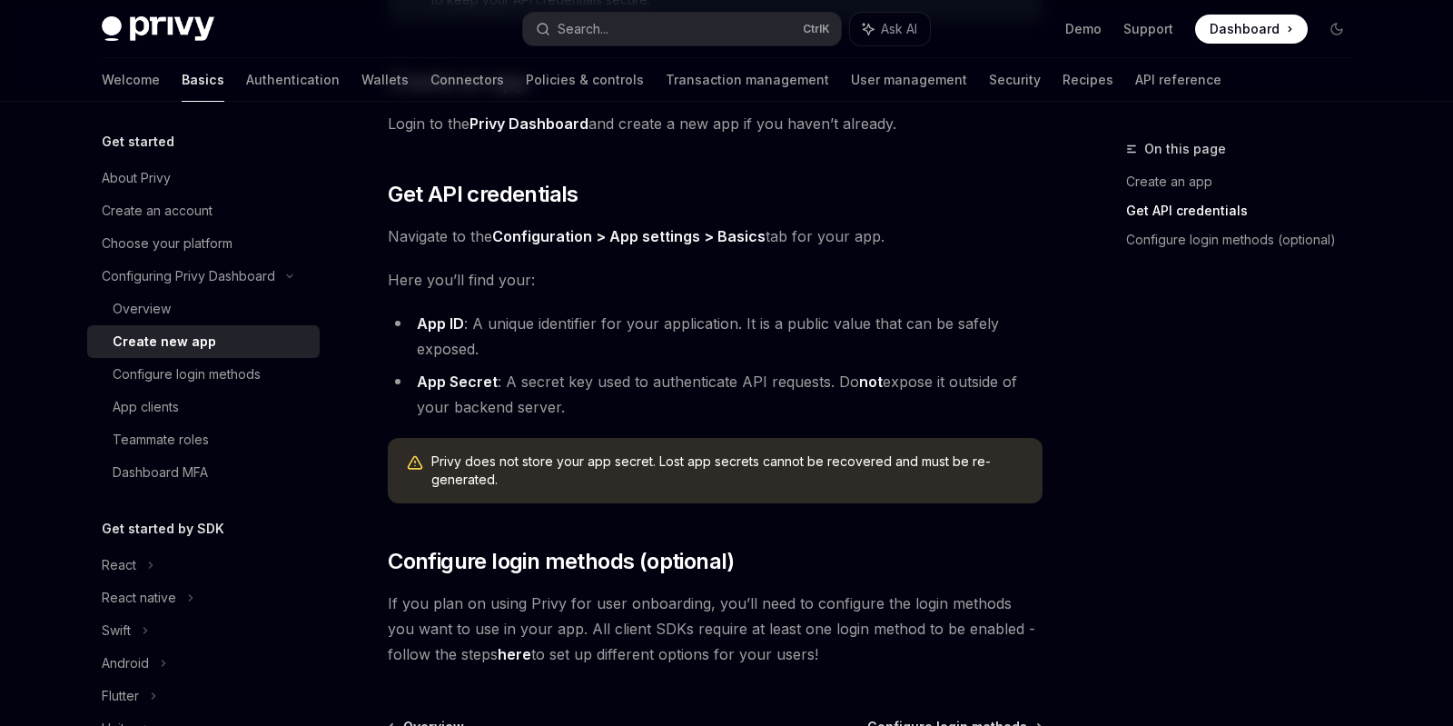
scroll to position [550, 0]
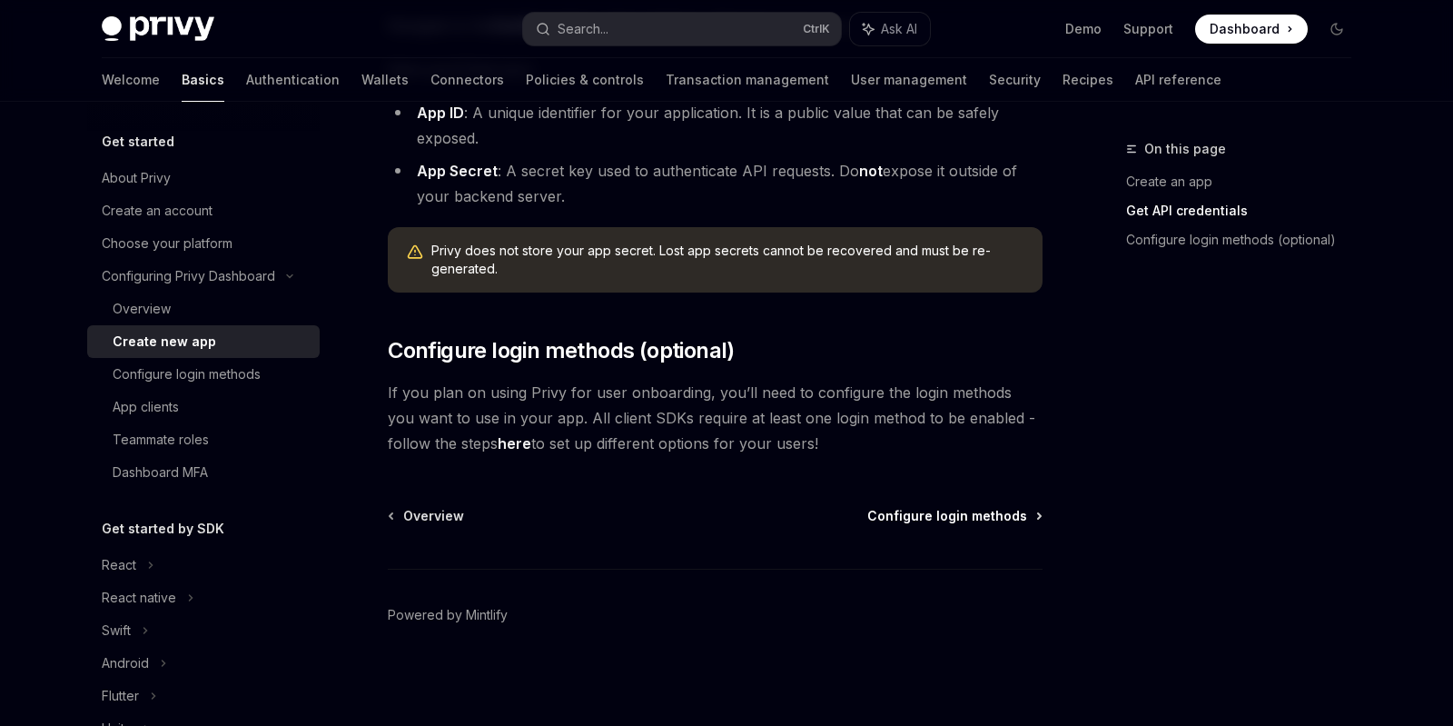
click at [930, 516] on span "Configure login methods" at bounding box center [947, 516] width 160 height 18
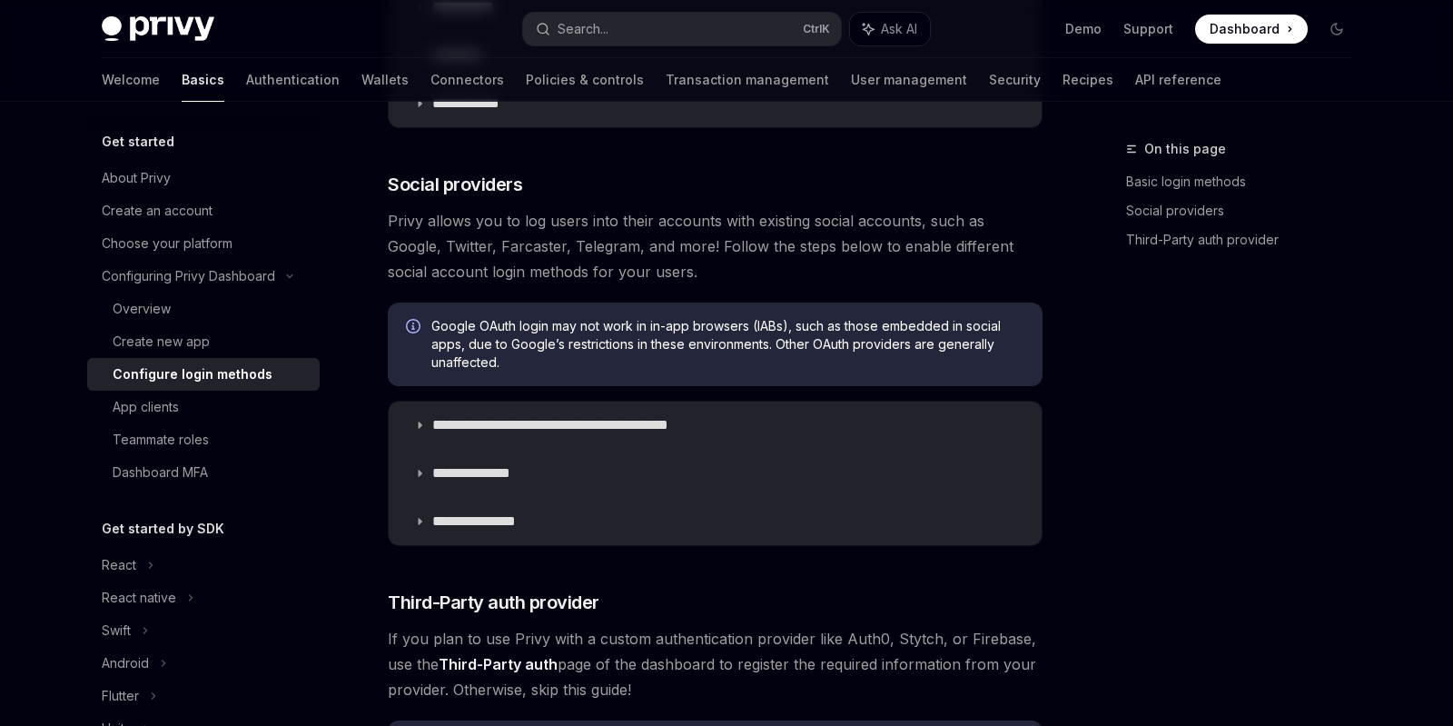
scroll to position [545, 0]
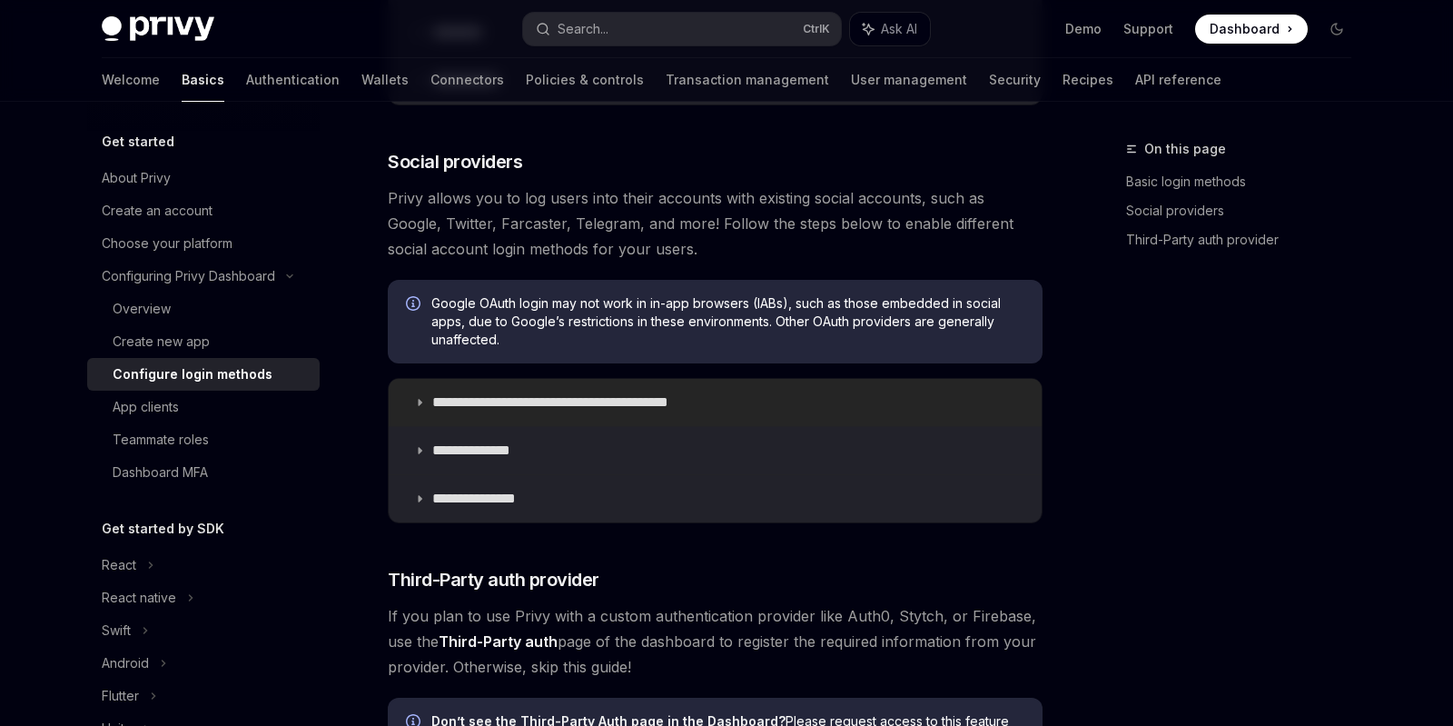
click at [627, 401] on p "**********" at bounding box center [582, 402] width 300 height 18
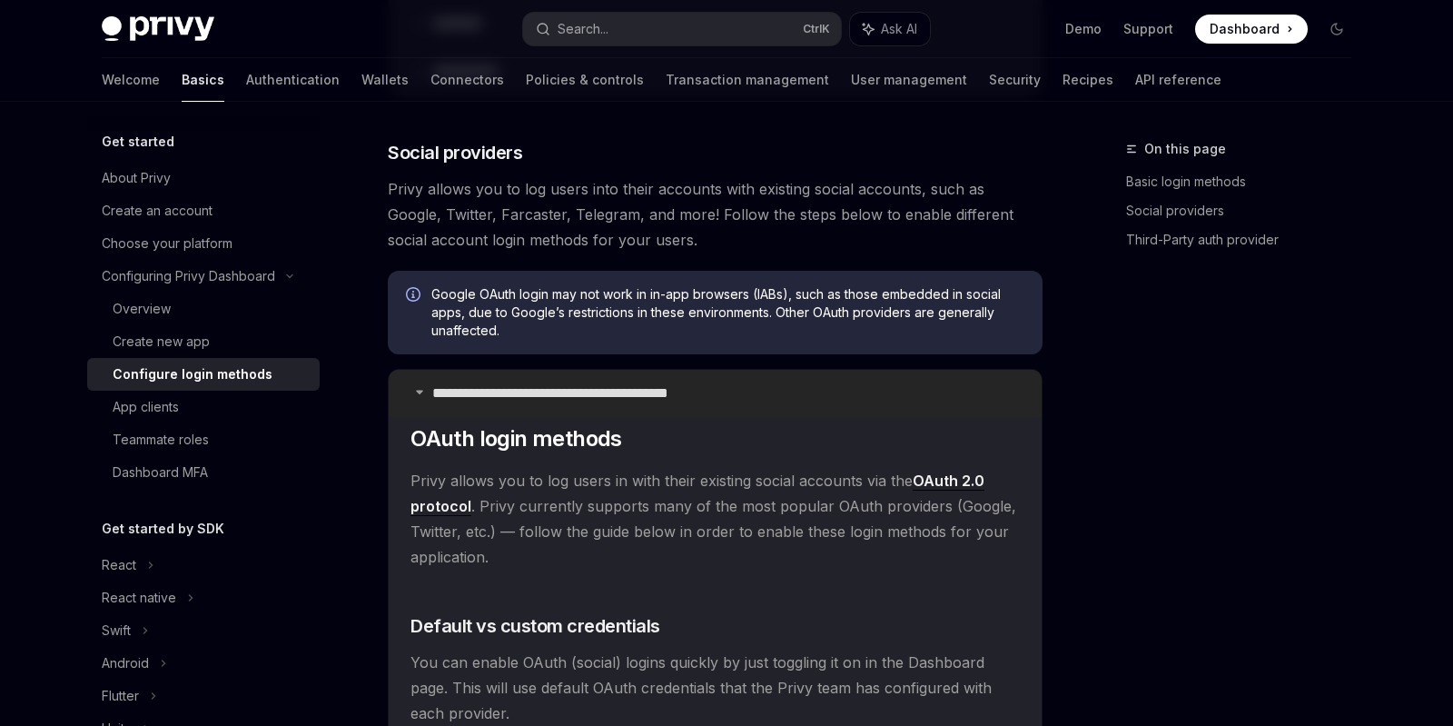
scroll to position [545, 0]
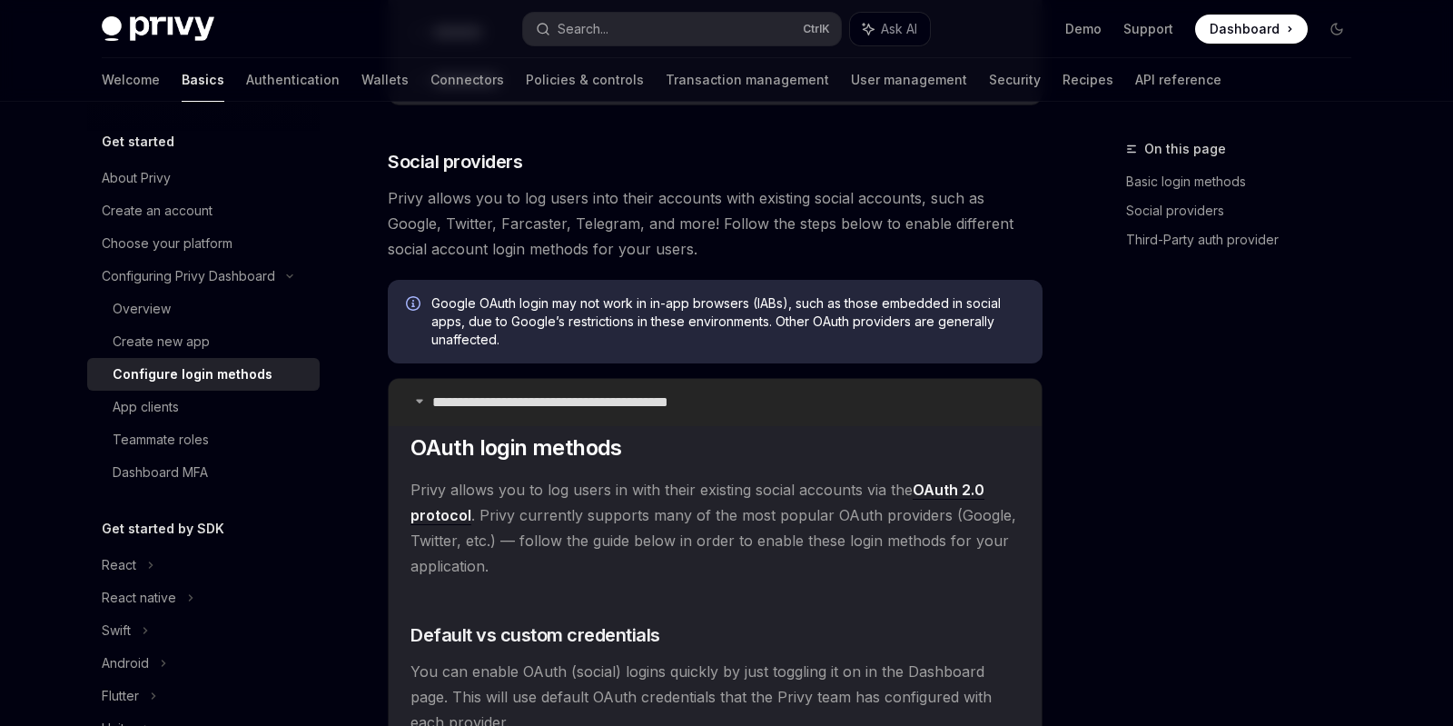
click at [627, 401] on p "**********" at bounding box center [582, 402] width 300 height 18
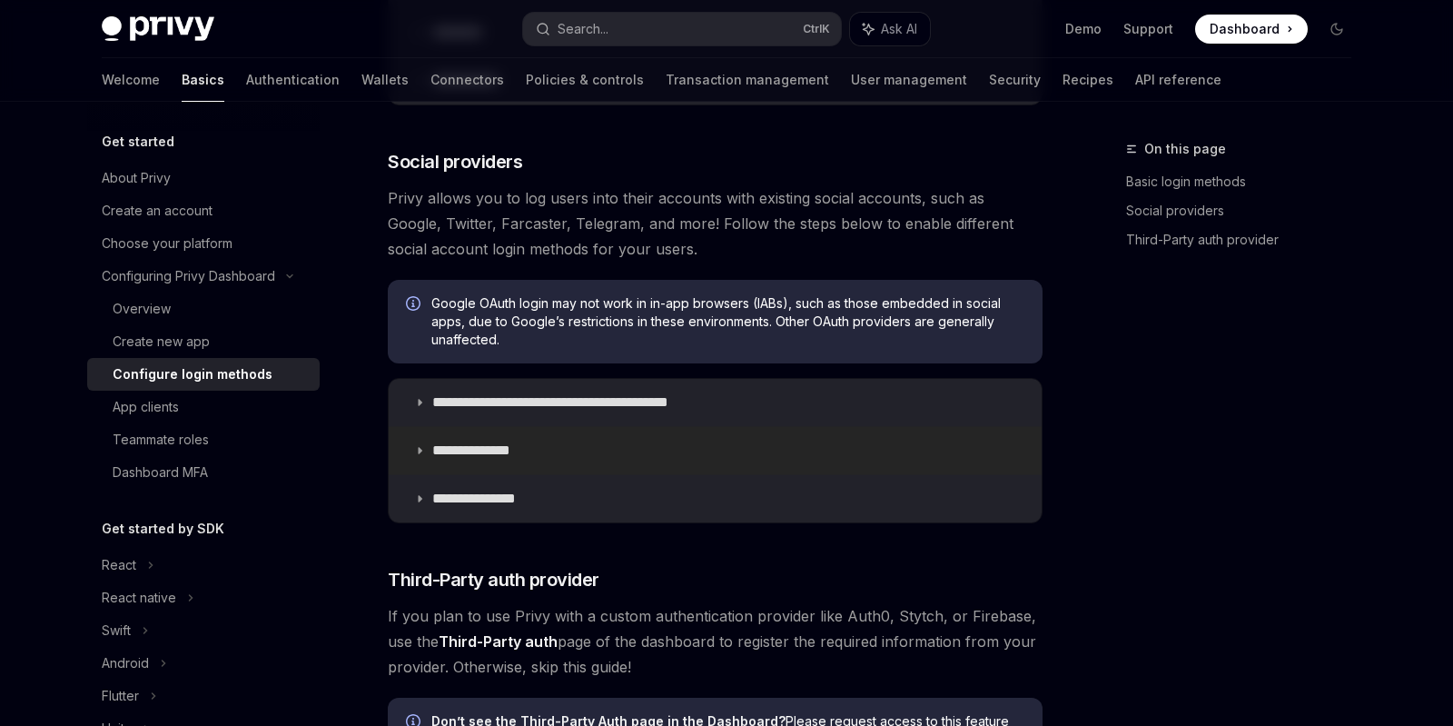
click at [637, 453] on summary "**********" at bounding box center [715, 450] width 653 height 47
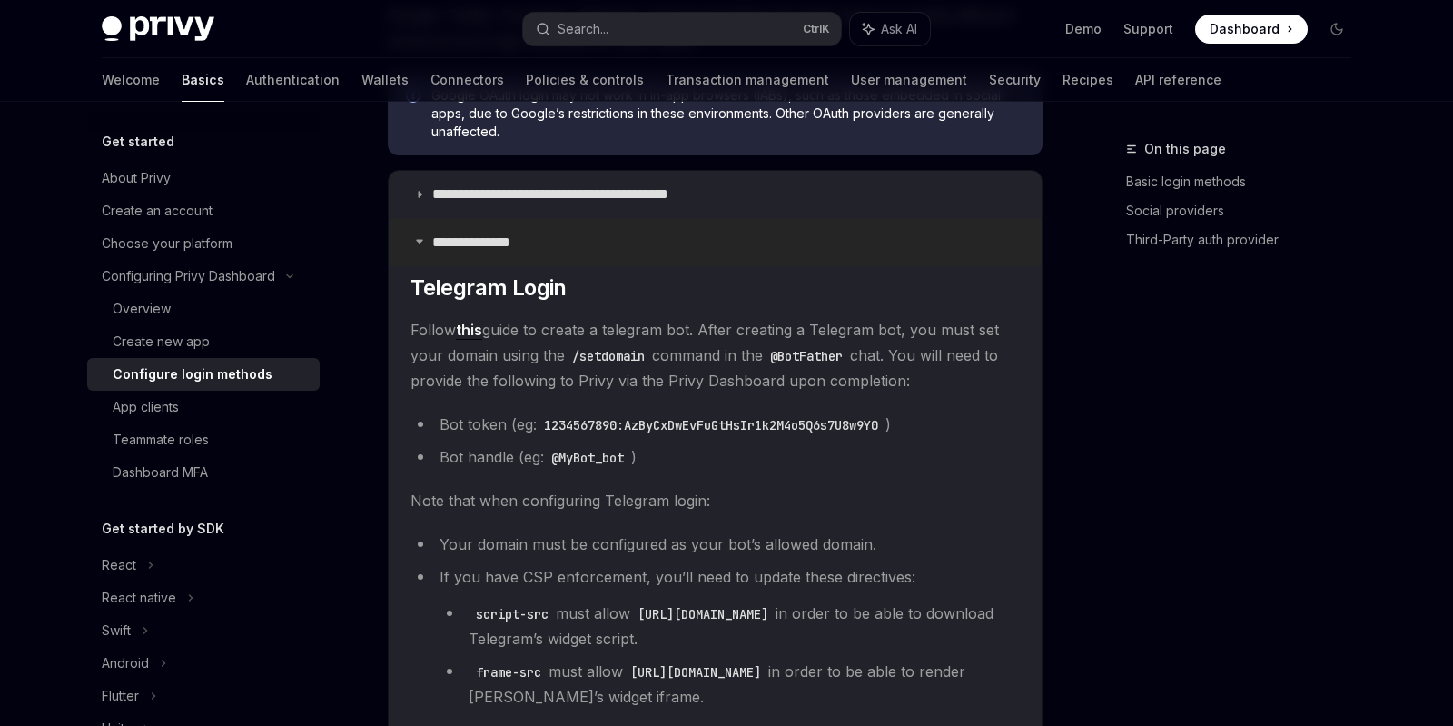
scroll to position [654, 0]
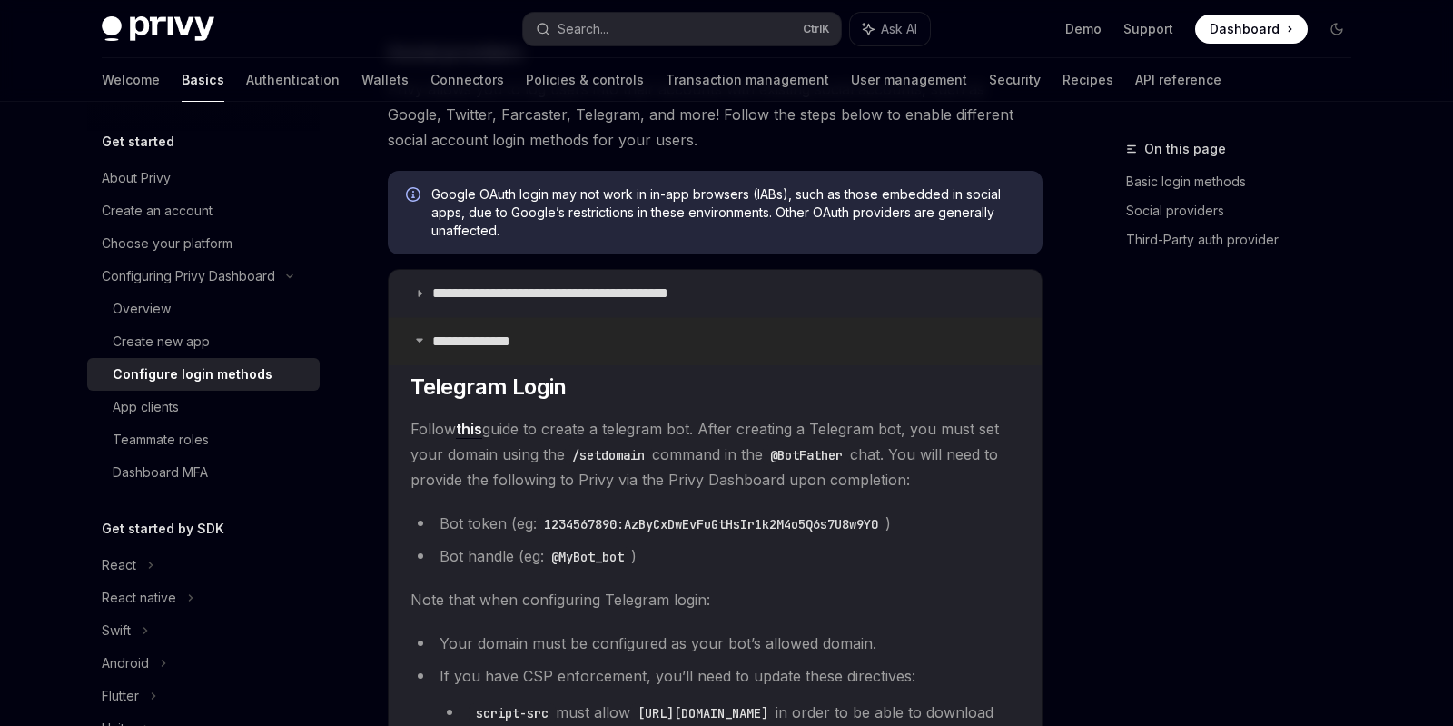
click at [551, 341] on summary "**********" at bounding box center [715, 341] width 653 height 47
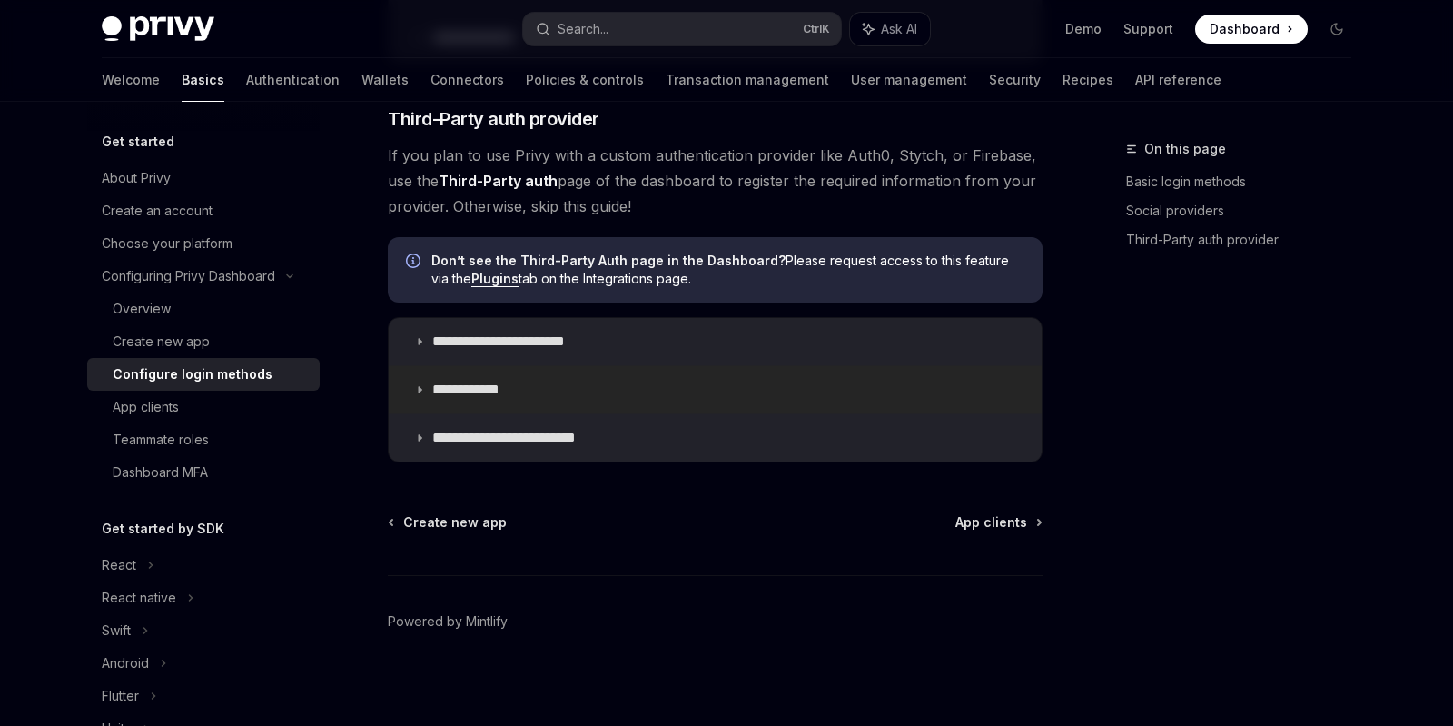
scroll to position [1012, 0]
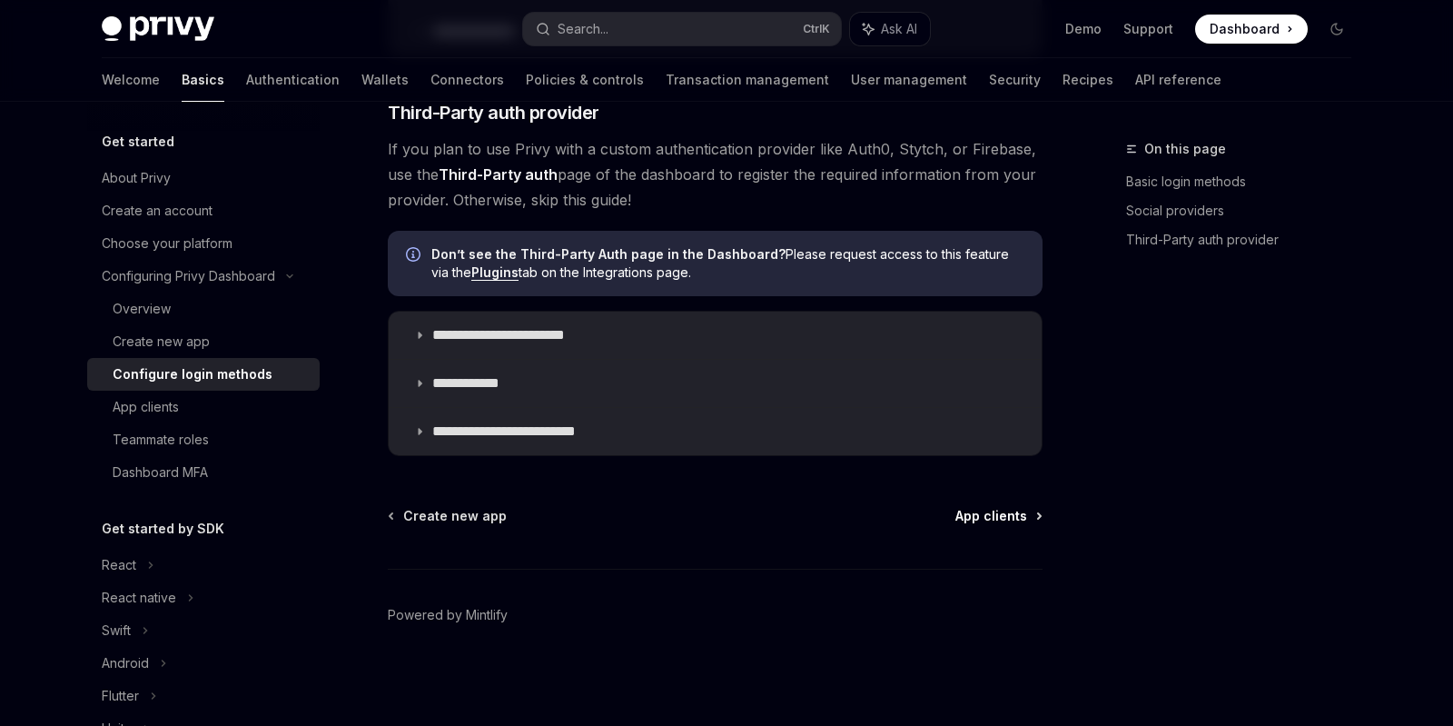
click at [1000, 520] on span "App clients" at bounding box center [991, 516] width 72 height 18
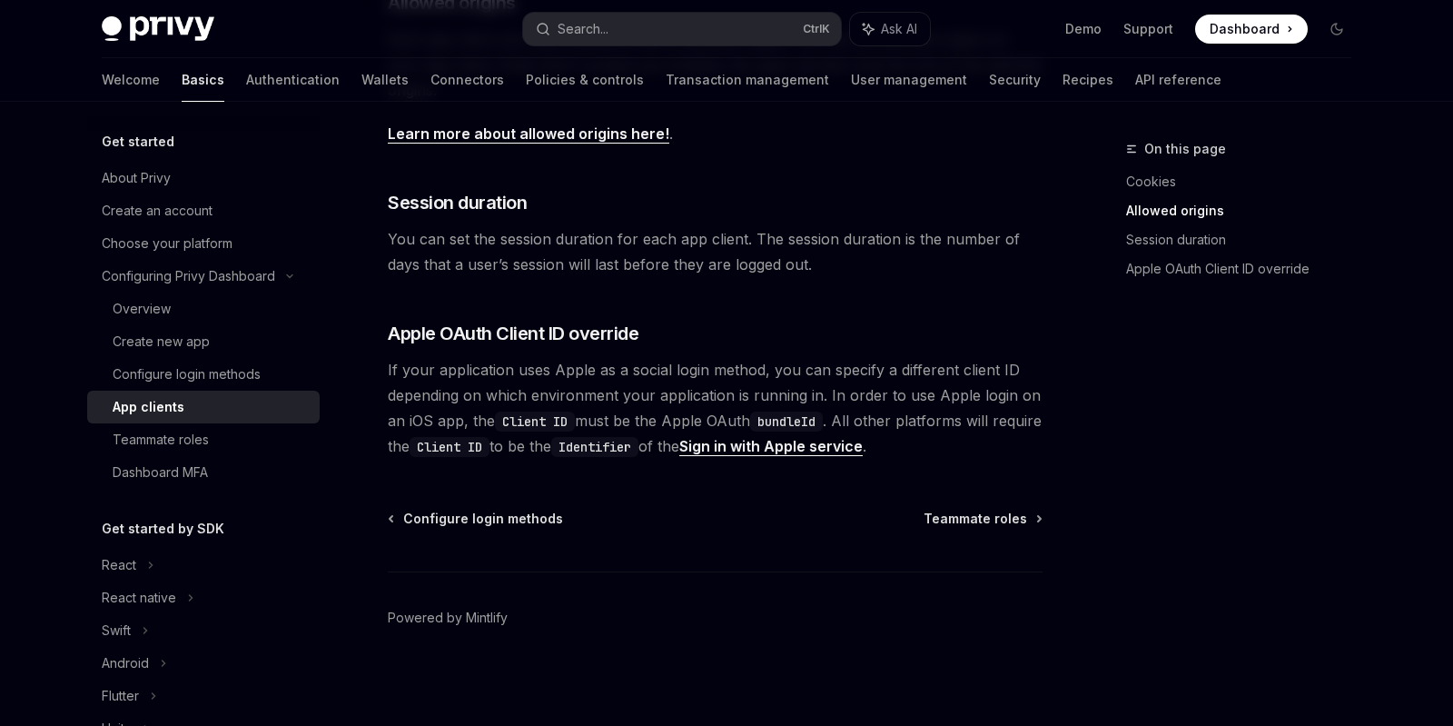
scroll to position [725, 0]
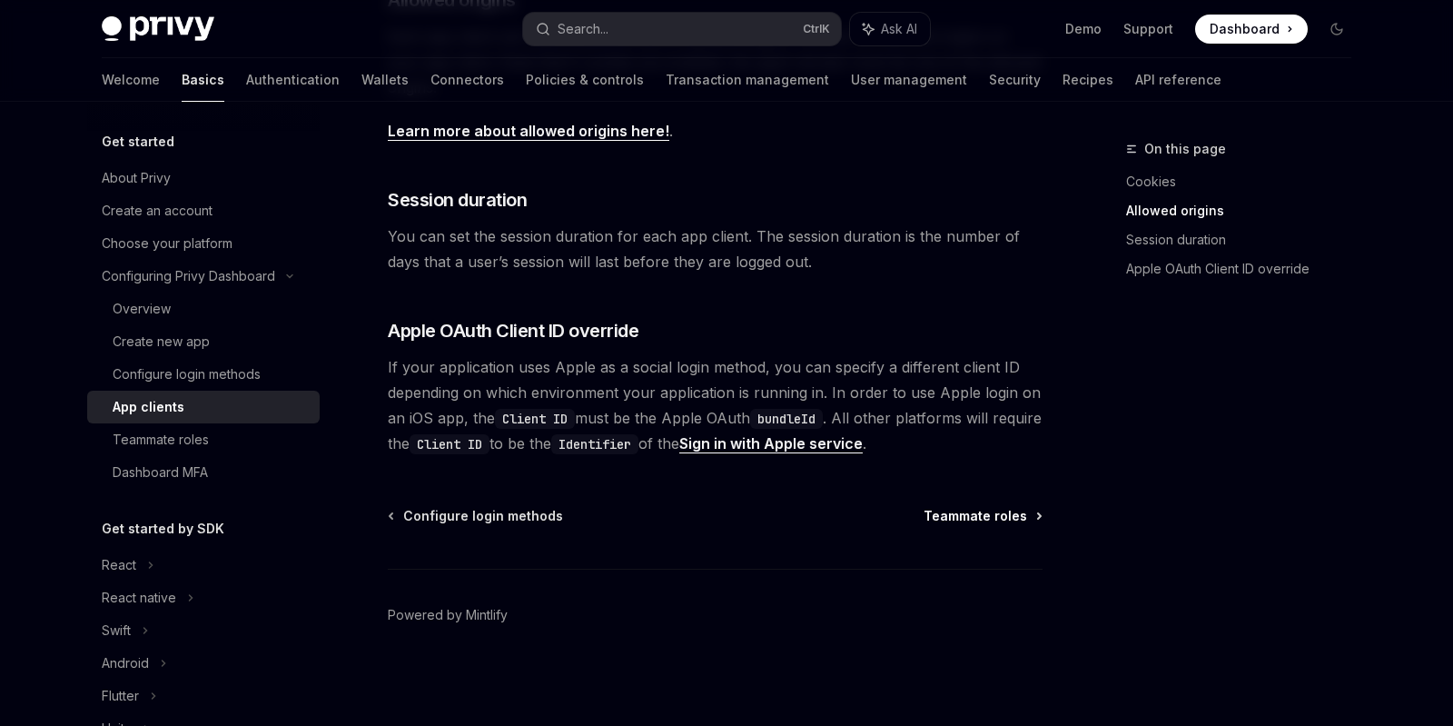
click at [977, 511] on span "Teammate roles" at bounding box center [976, 516] width 104 height 18
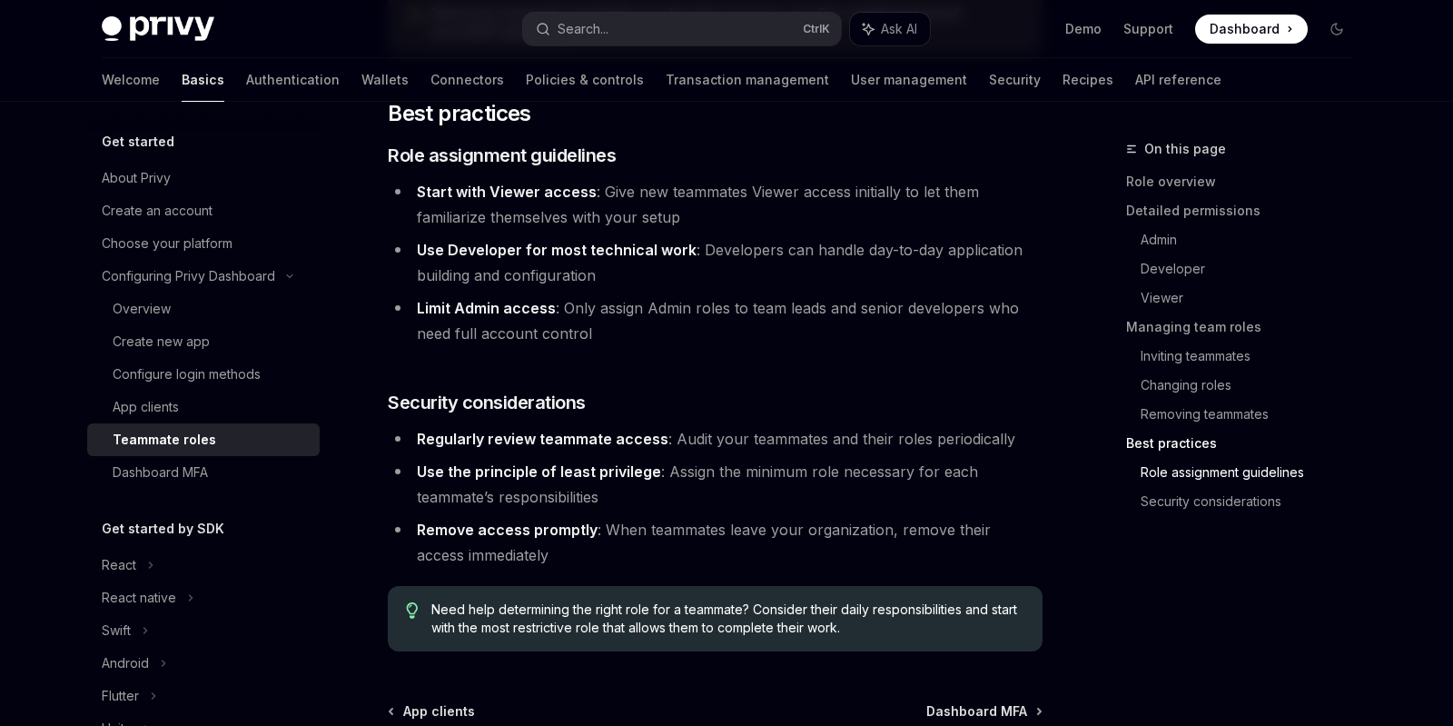
scroll to position [3273, 0]
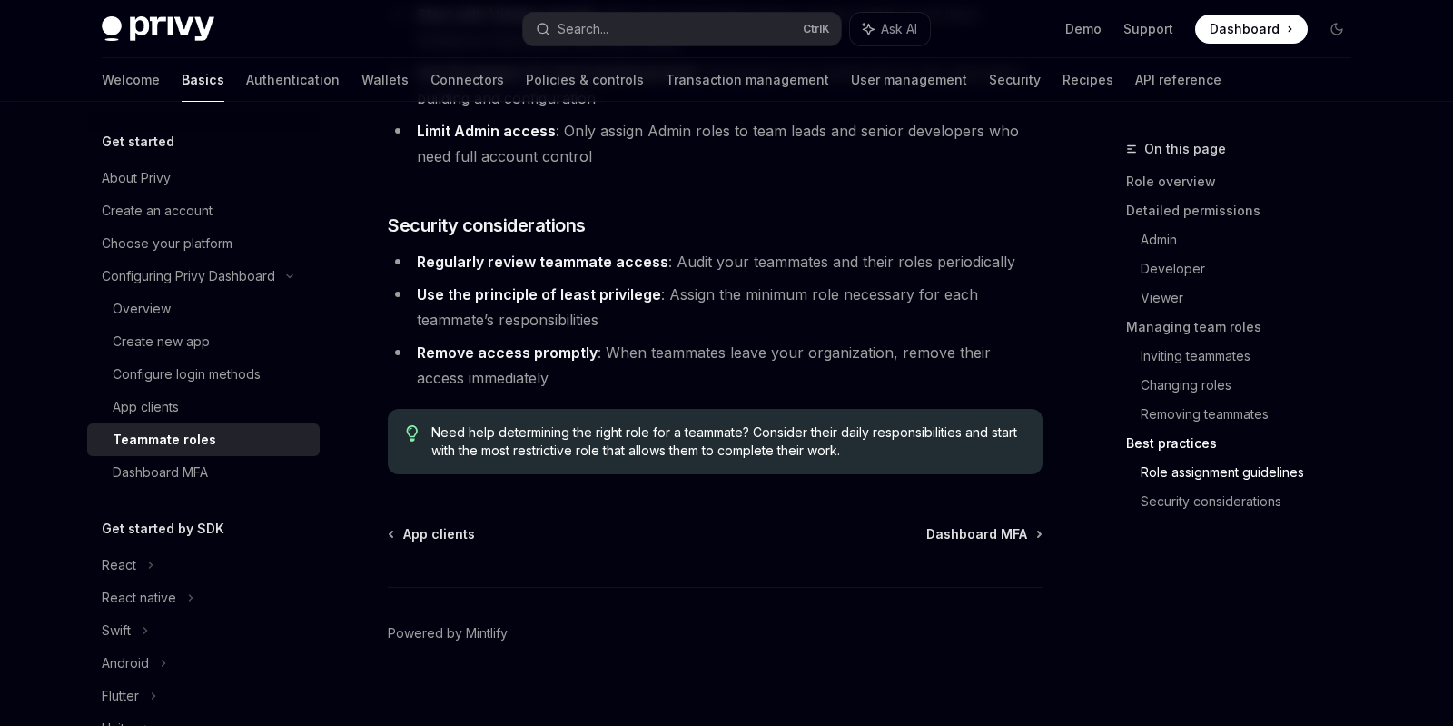
click at [977, 525] on span "Dashboard MFA" at bounding box center [976, 534] width 101 height 18
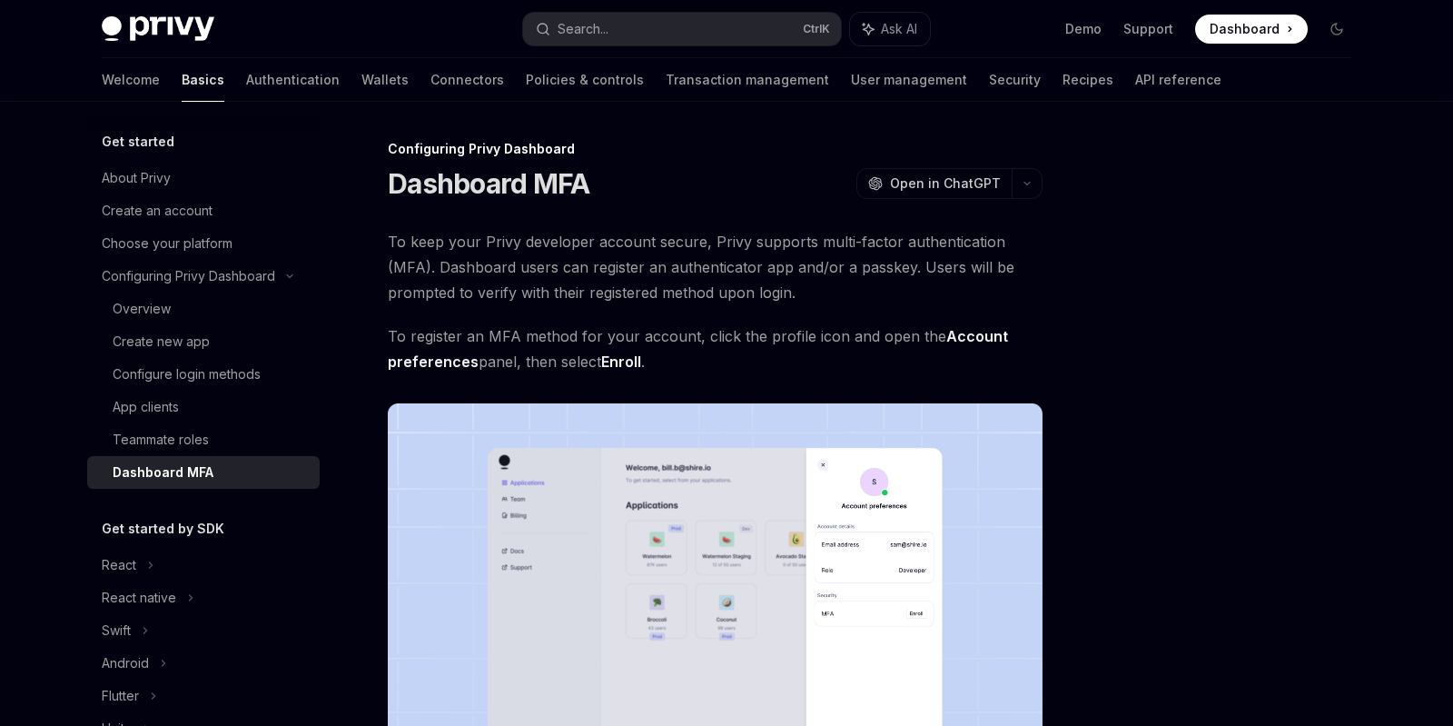
scroll to position [415, 0]
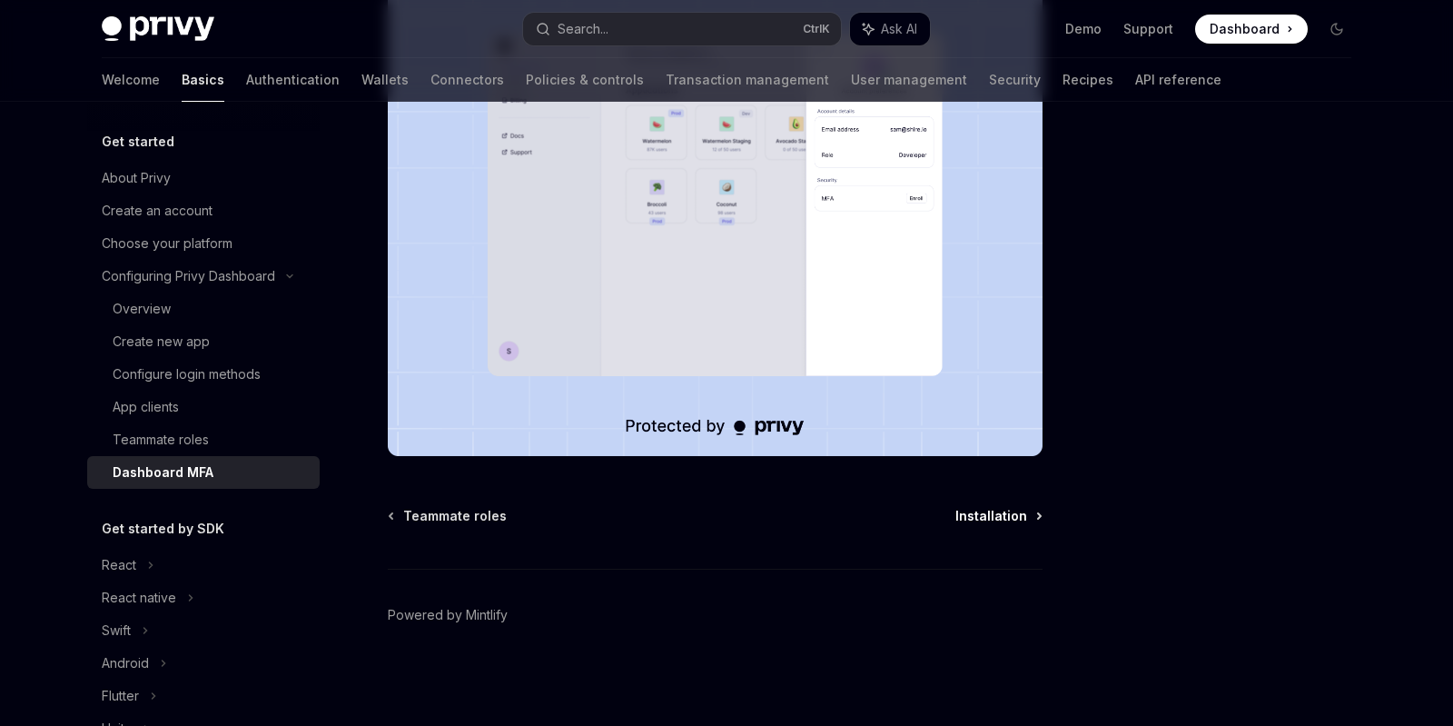
click at [1013, 513] on span "Installation" at bounding box center [991, 516] width 72 height 18
type textarea "*"
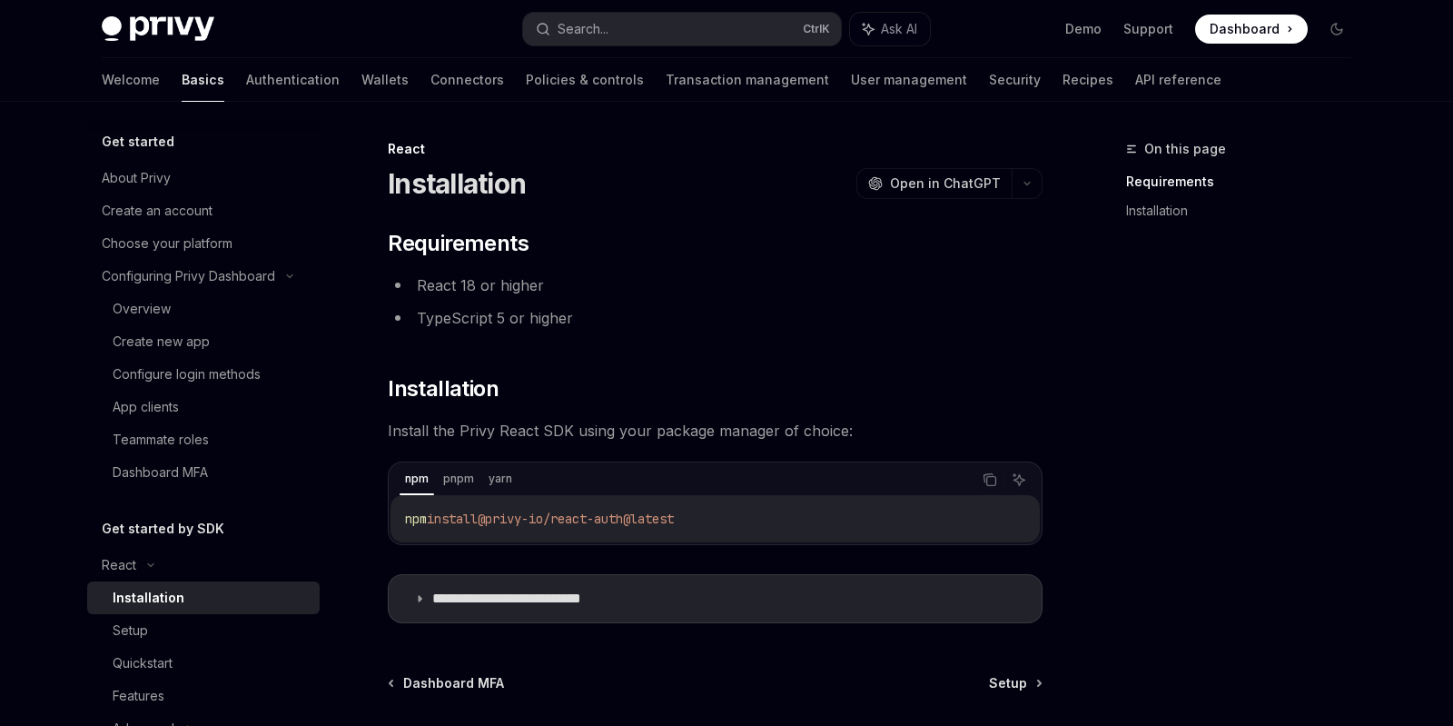
scroll to position [109, 0]
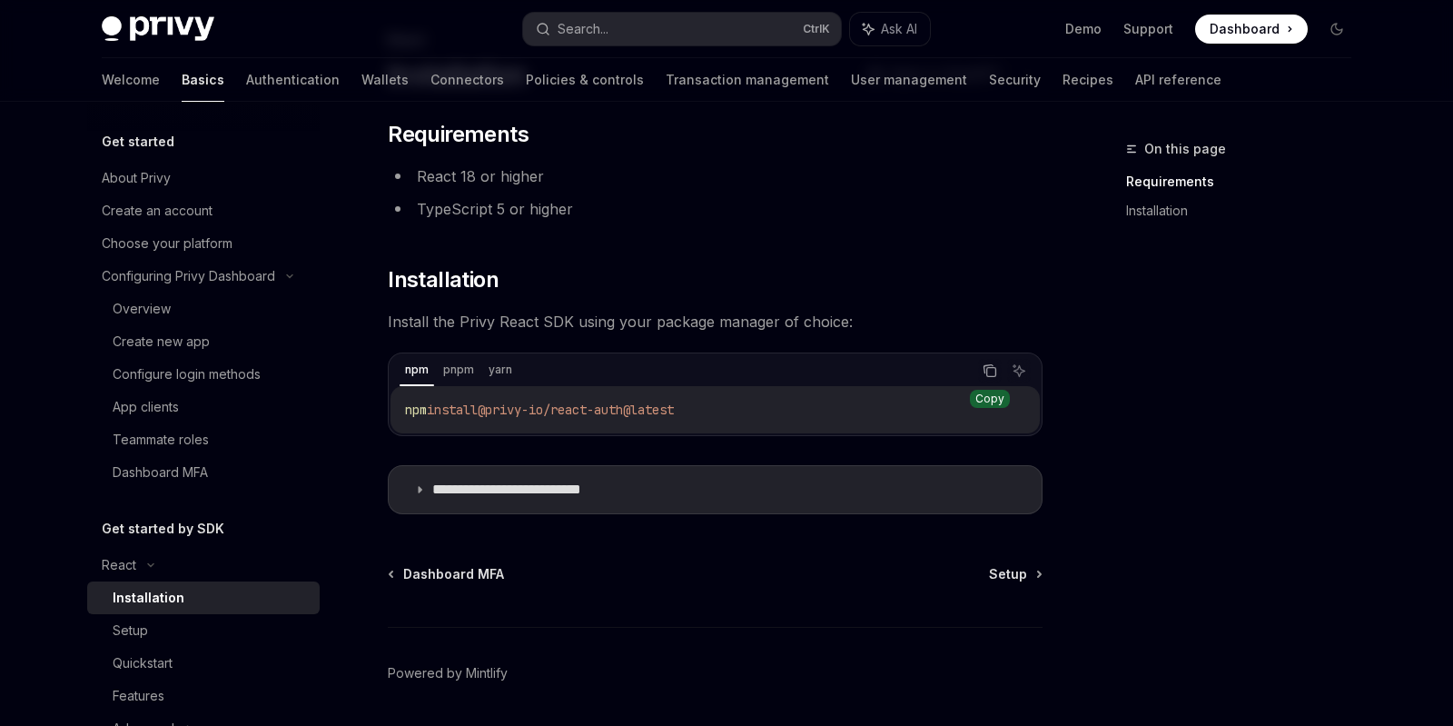
click at [987, 374] on icon "Copy the contents from the code block" at bounding box center [991, 372] width 9 height 9
click at [644, 497] on summary "**********" at bounding box center [715, 489] width 653 height 47
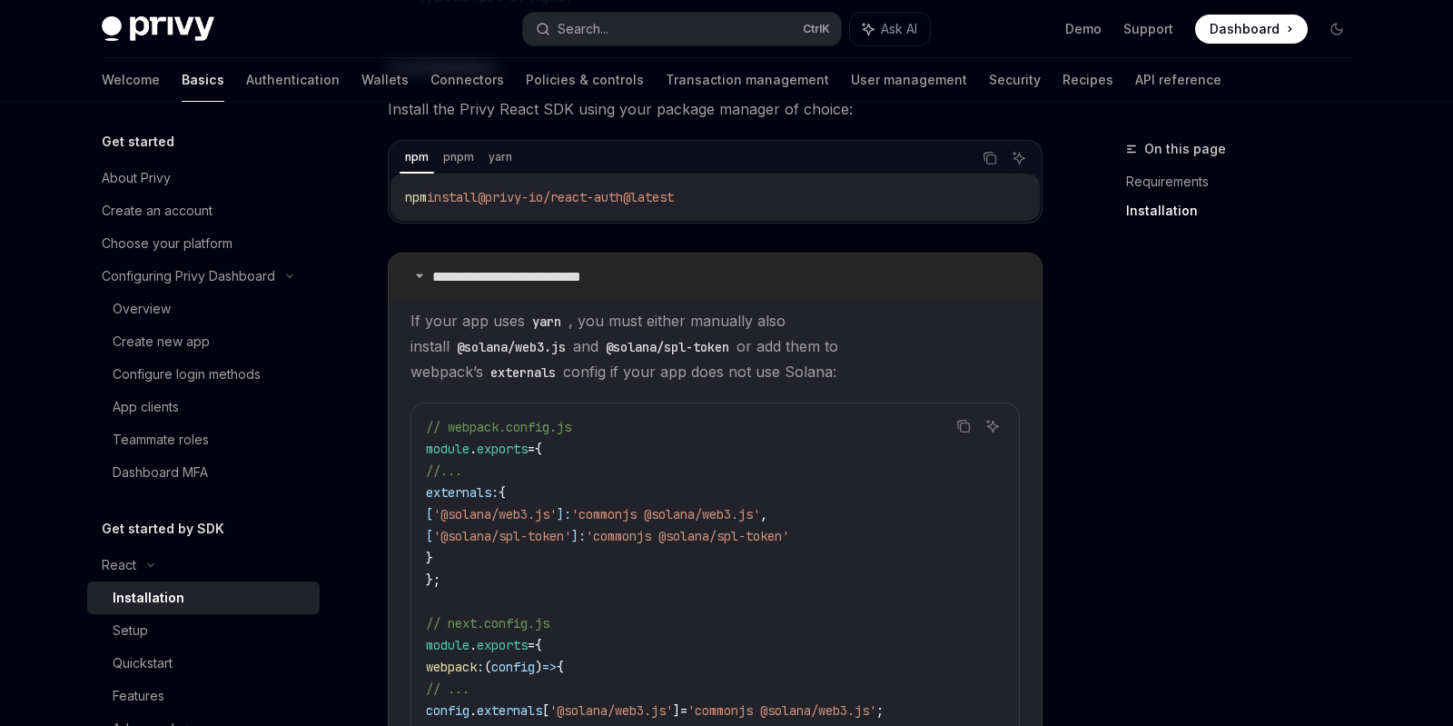
scroll to position [327, 0]
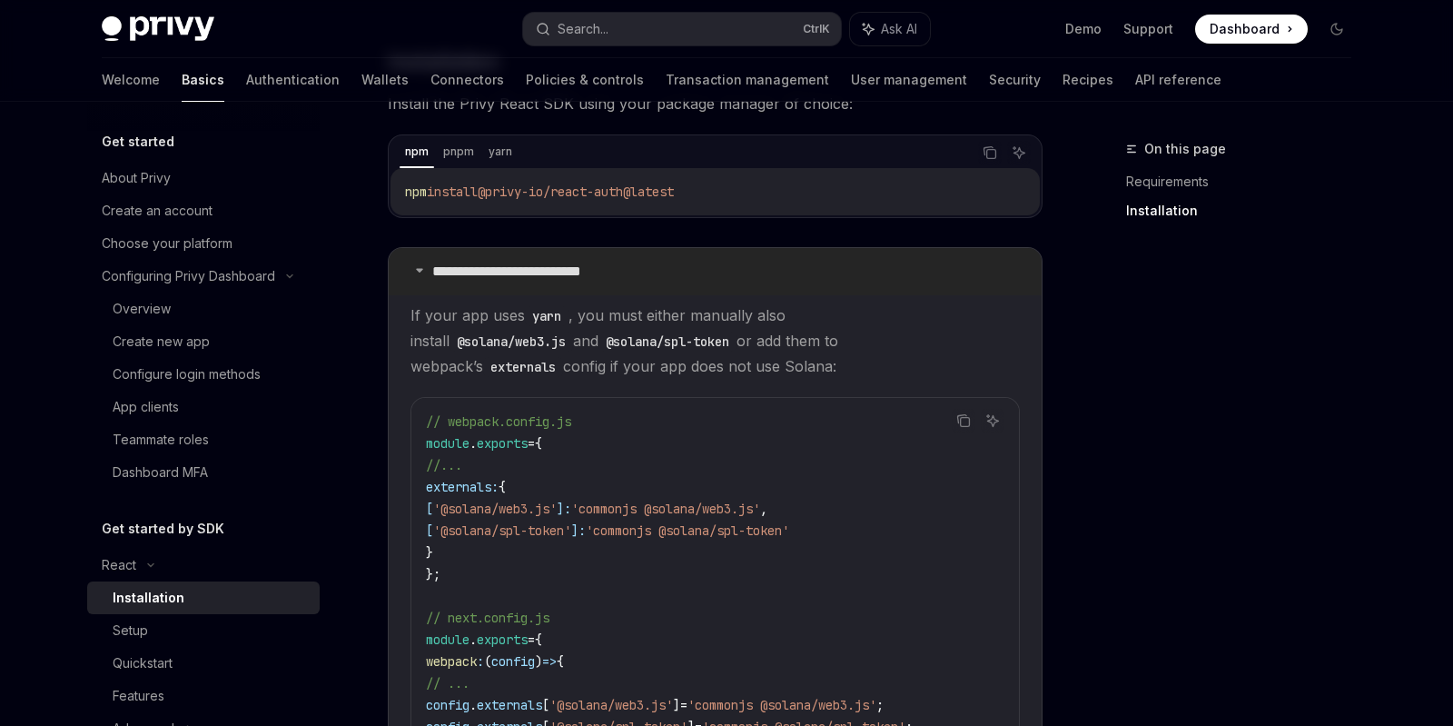
click at [579, 276] on p "**********" at bounding box center [535, 271] width 206 height 18
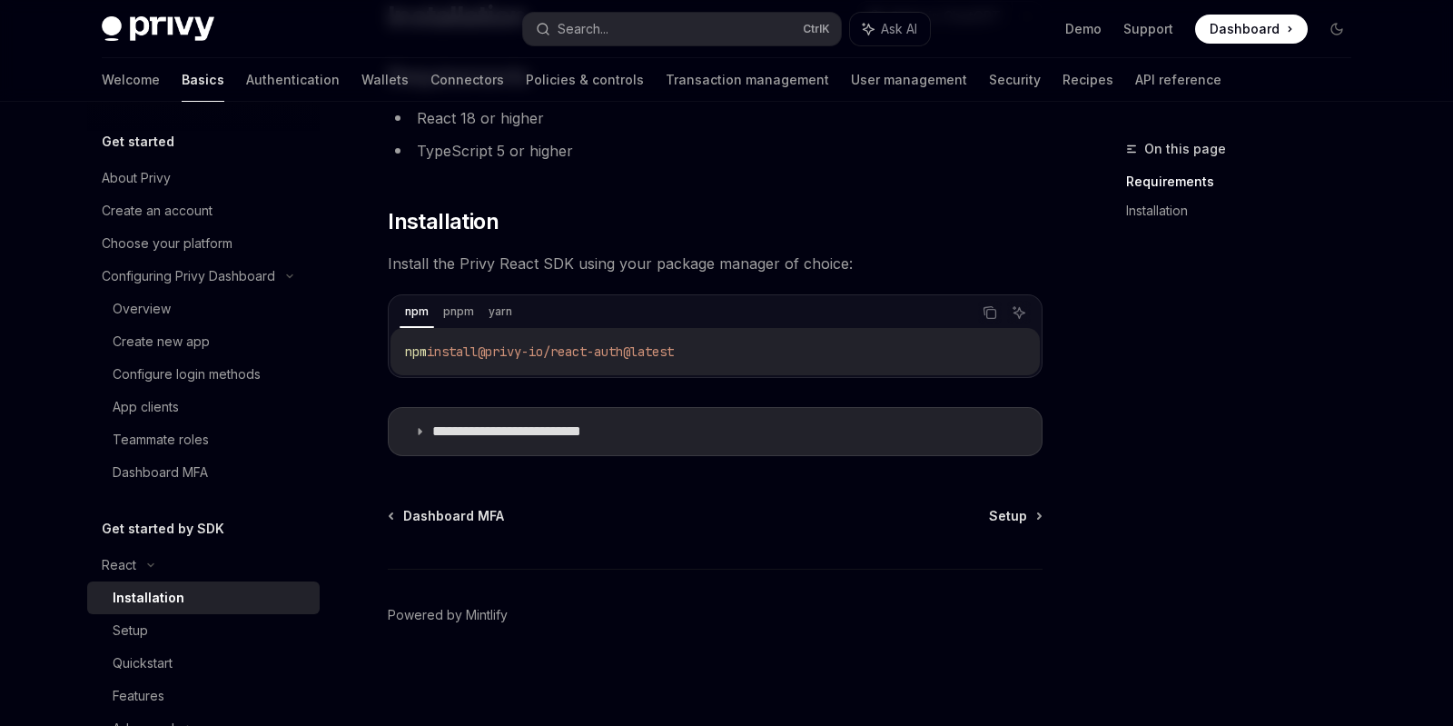
drag, startPoint x: 498, startPoint y: 351, endPoint x: 728, endPoint y: 343, distance: 229.9
click at [728, 343] on code "npm install @privy-io/react-auth@latest" at bounding box center [715, 352] width 620 height 22
copy span "@privy-io/react-auth@latest"
click at [729, 490] on div "**********" at bounding box center [545, 348] width 1003 height 755
click at [467, 432] on p "**********" at bounding box center [535, 431] width 206 height 18
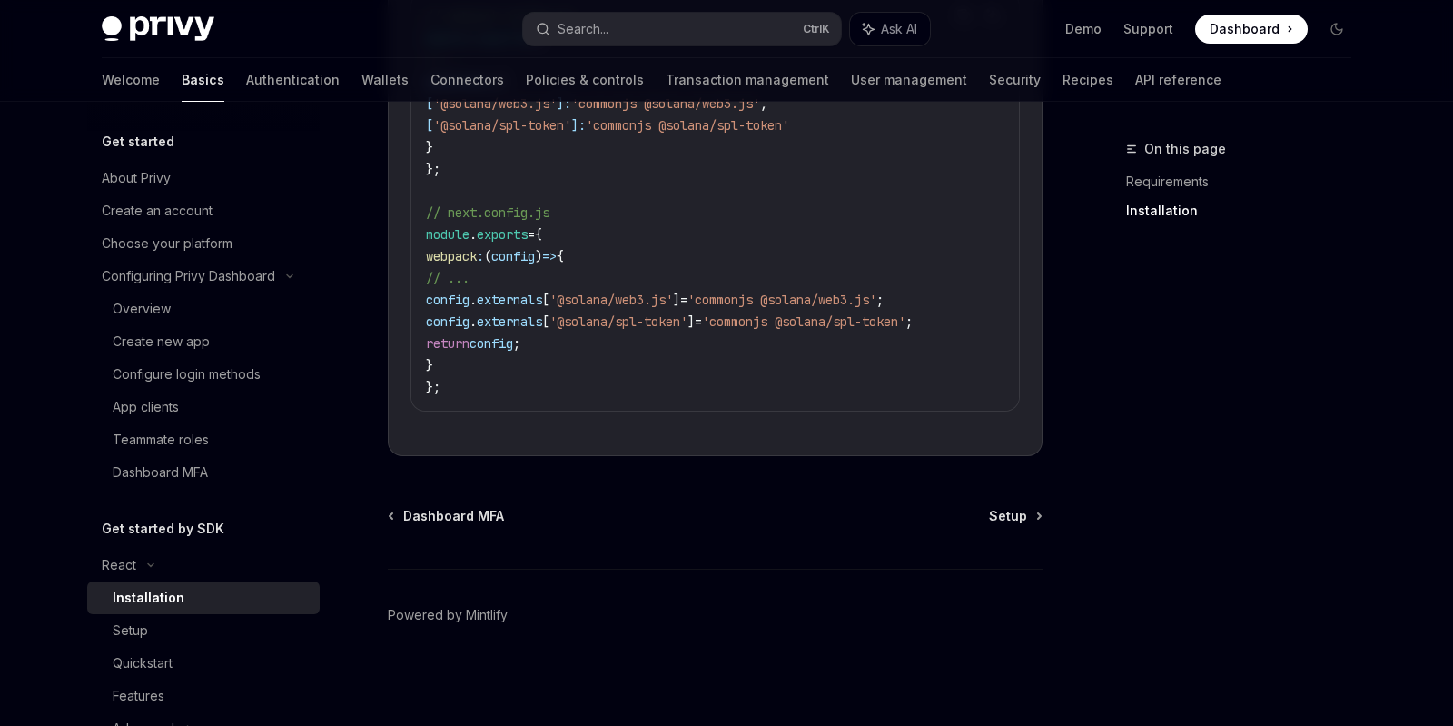
scroll to position [739, 0]
click at [1009, 527] on div "Dashboard MFA Setup Powered by [PERSON_NAME]" at bounding box center [715, 616] width 655 height 219
click at [1008, 520] on span "Setup" at bounding box center [1008, 516] width 38 height 18
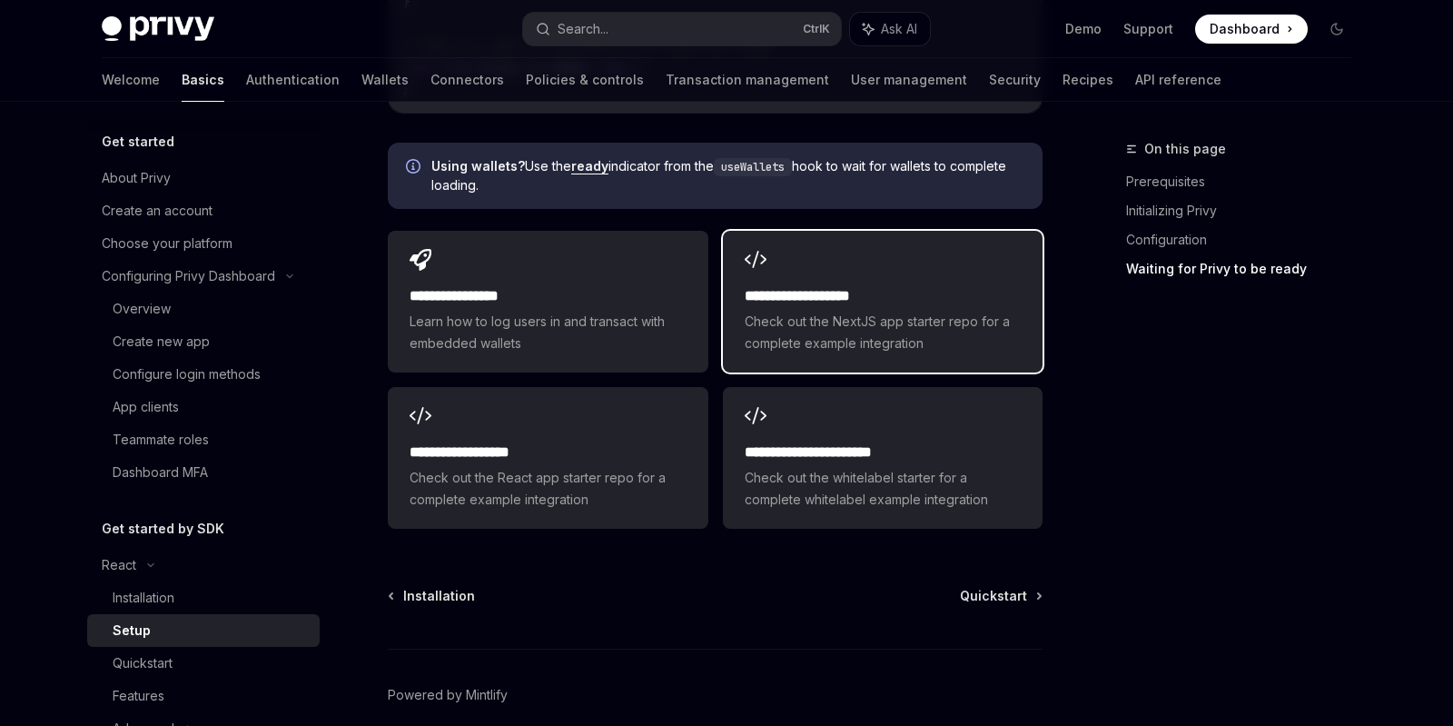
scroll to position [2393, 0]
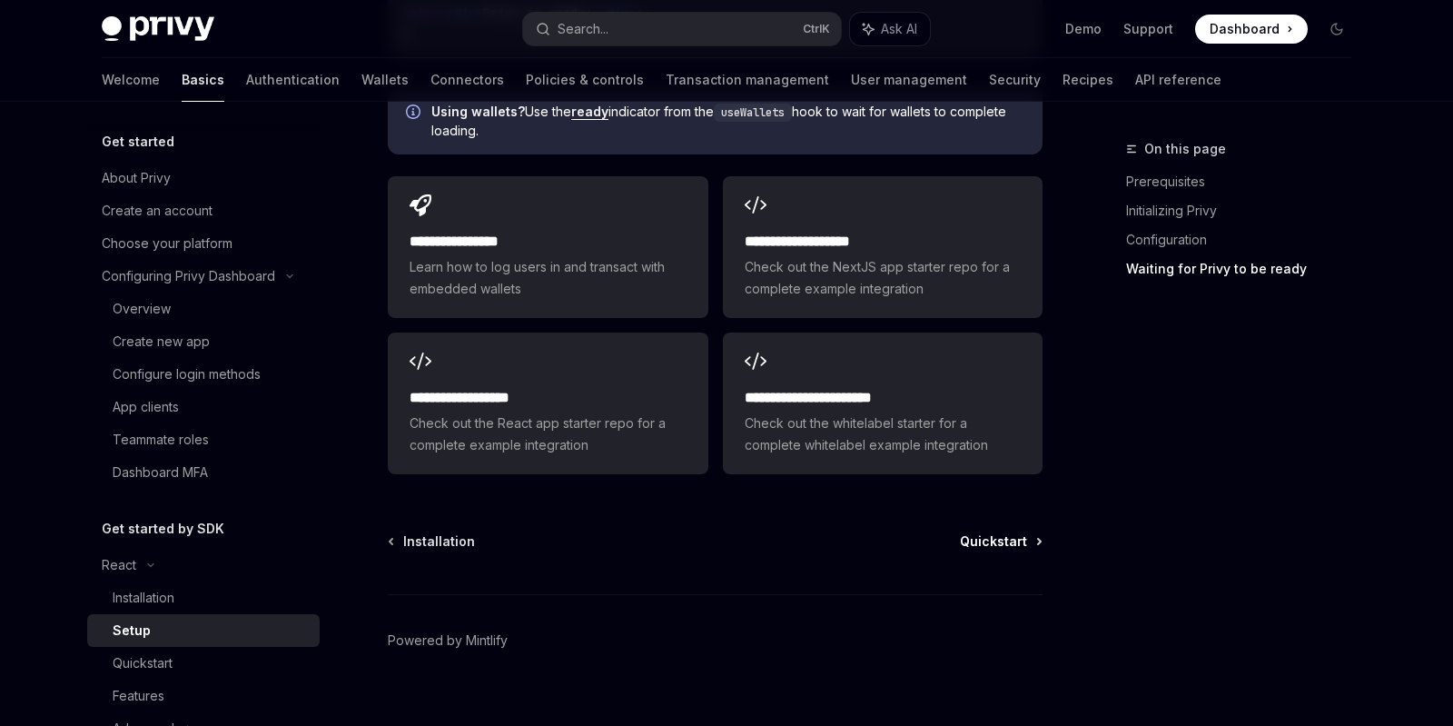
click at [978, 532] on span "Quickstart" at bounding box center [993, 541] width 67 height 18
type textarea "*"
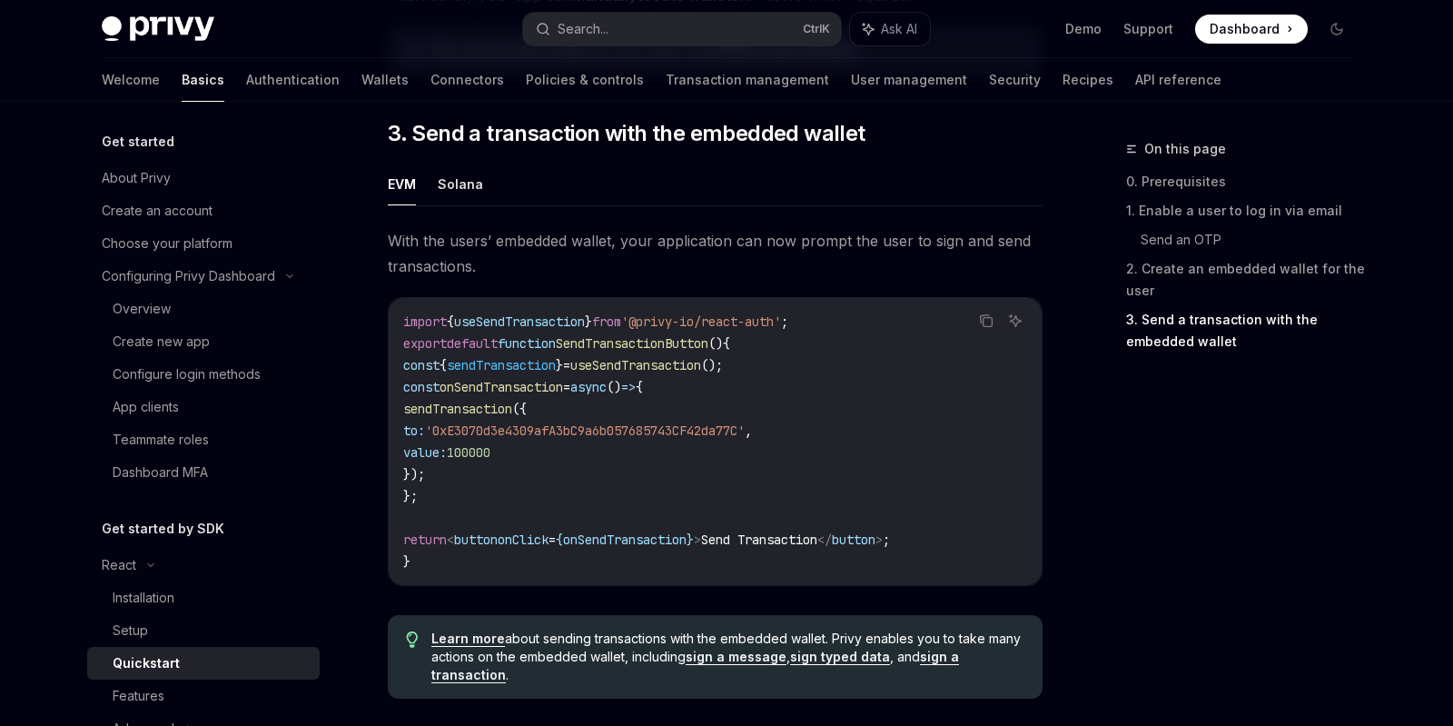
scroll to position [1635, 0]
